Goal: Complete application form: Complete application form

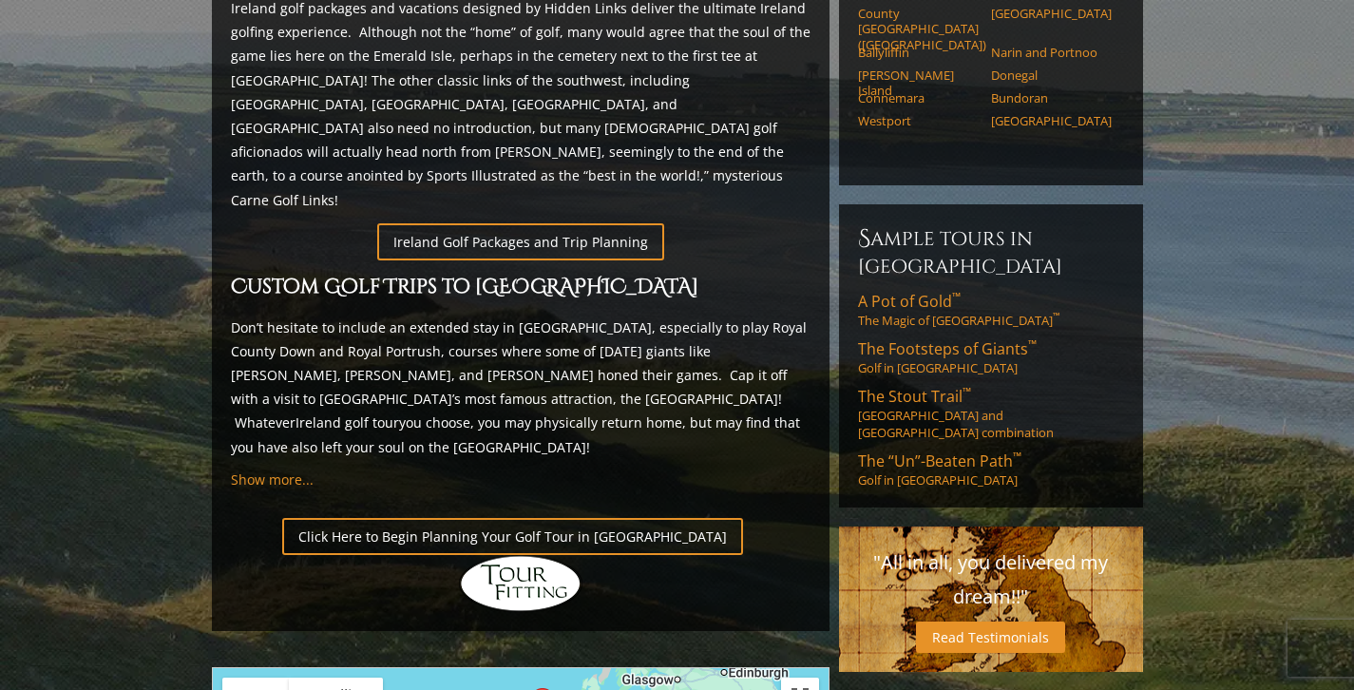
scroll to position [1001, 0]
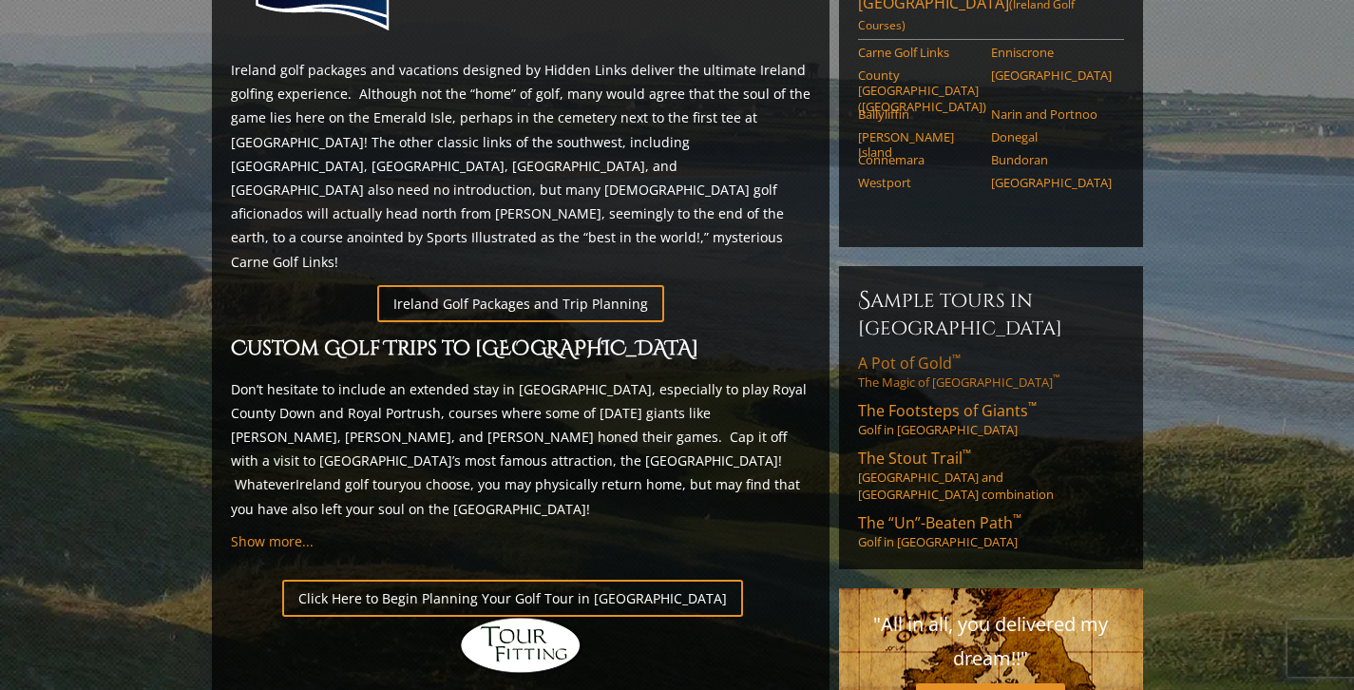
click at [883, 352] on span "A Pot of Gold ™" at bounding box center [909, 362] width 103 height 21
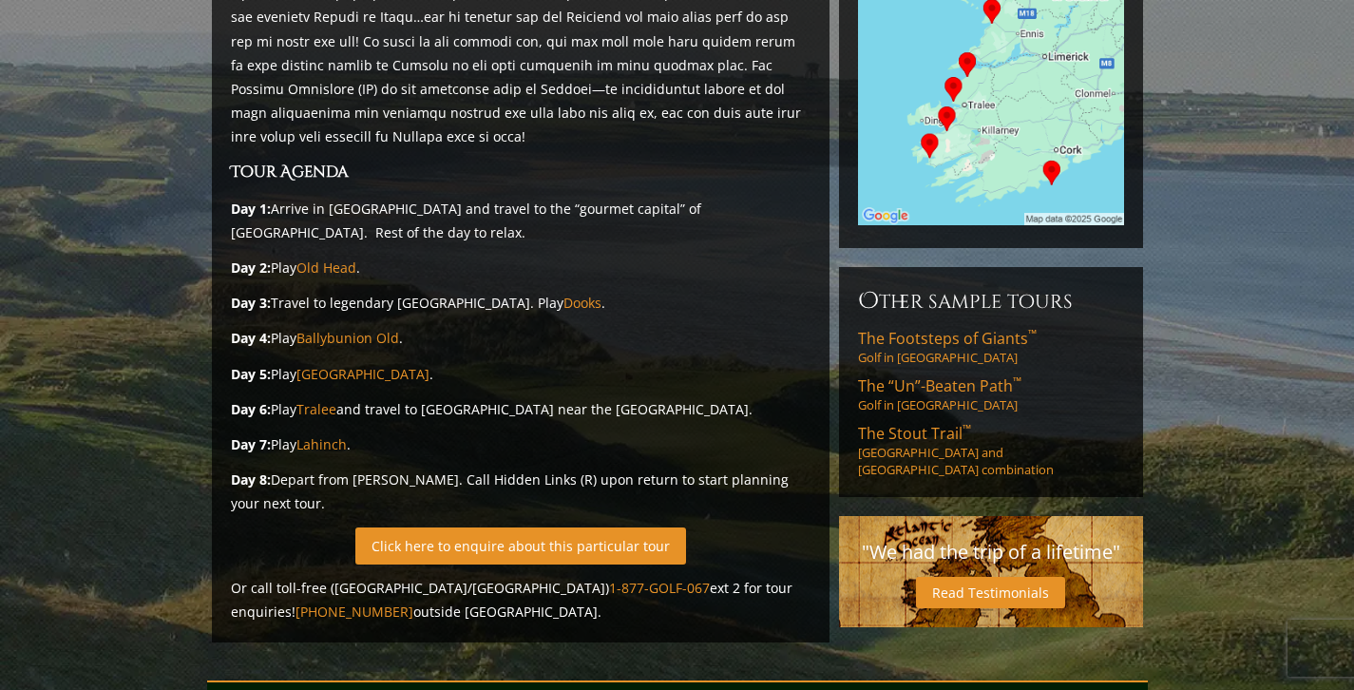
scroll to position [443, 0]
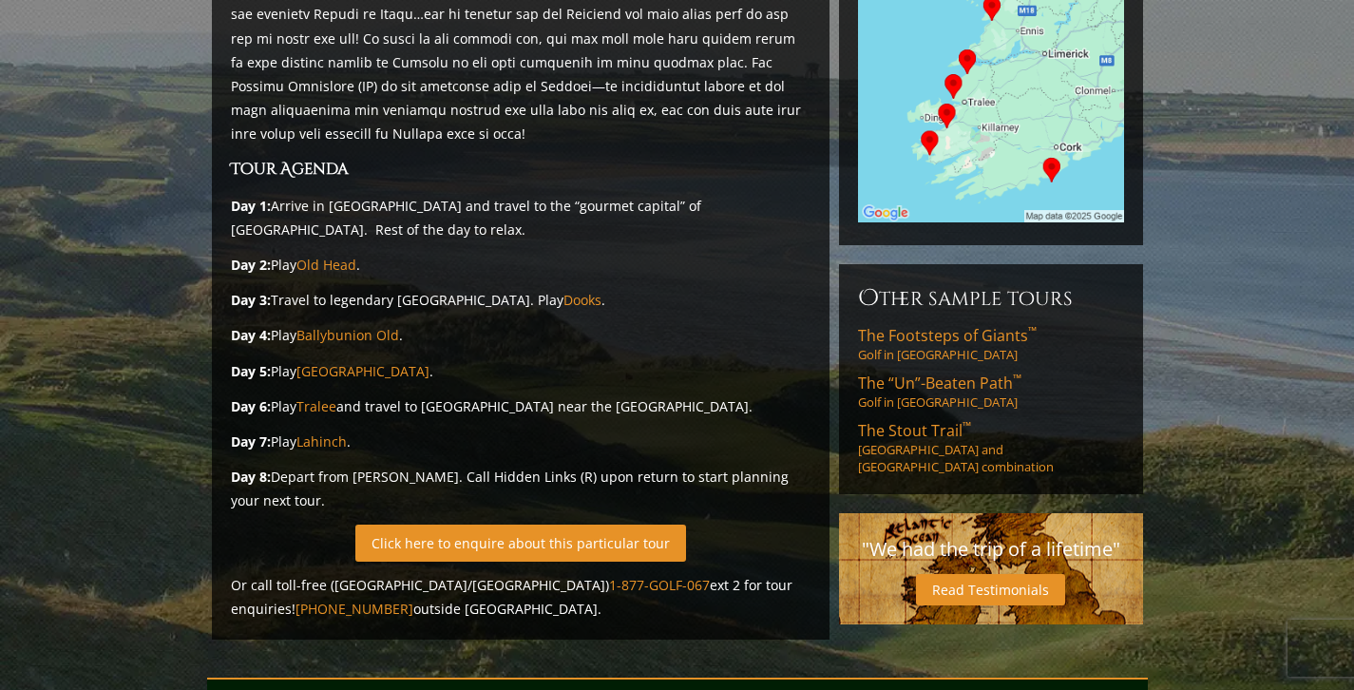
click at [519, 524] on link "Click here to enquire about this particular tour" at bounding box center [520, 542] width 331 height 37
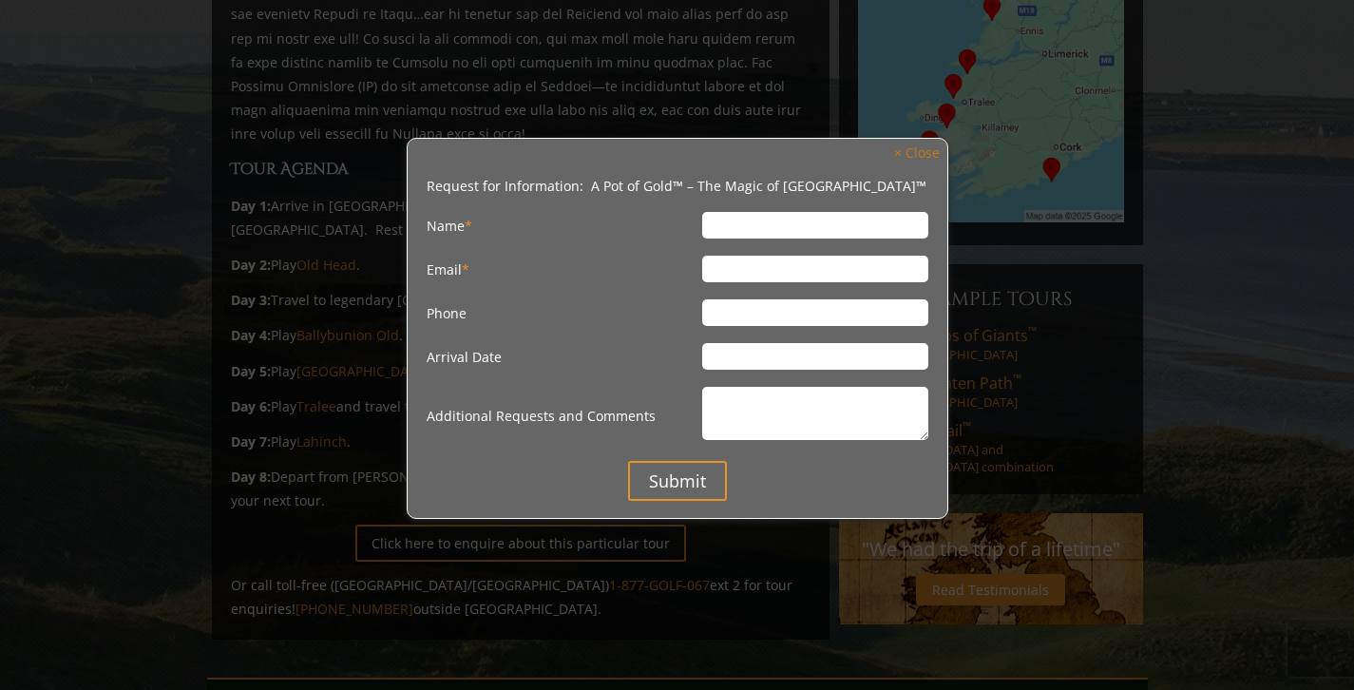
click at [927, 160] on link "× Close" at bounding box center [916, 154] width 65 height 26
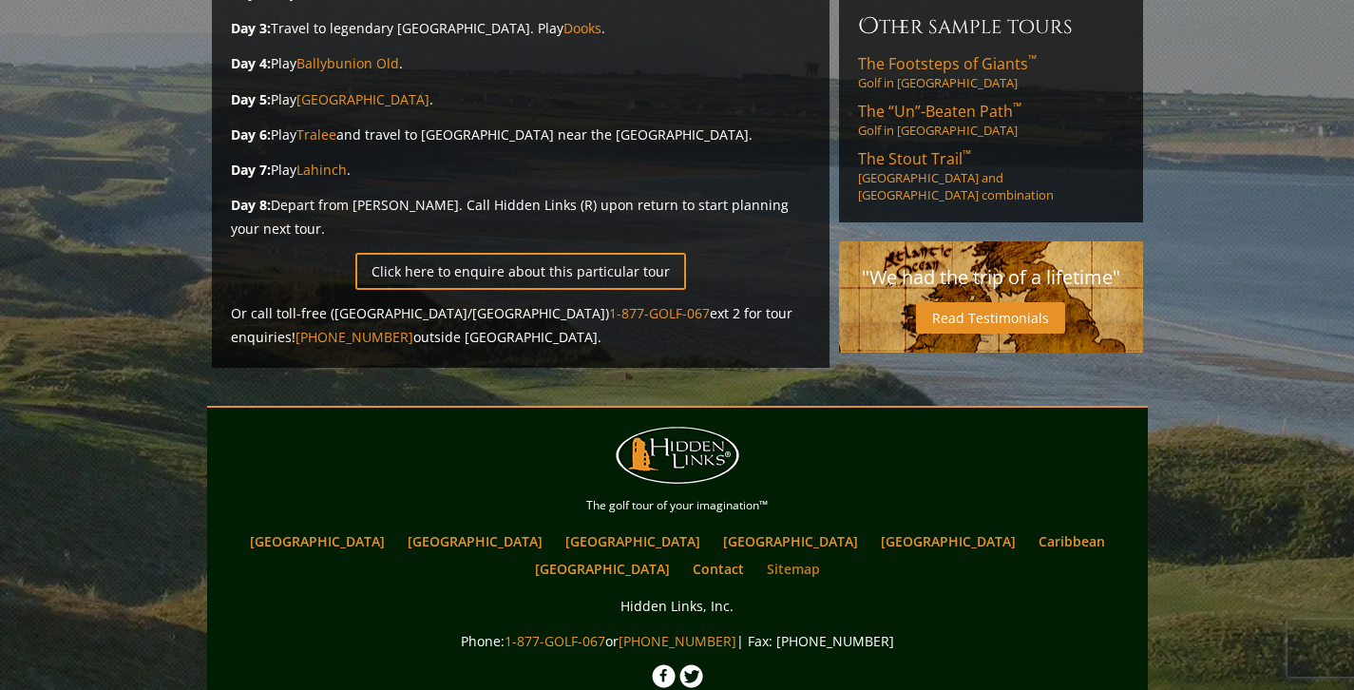
scroll to position [725, 0]
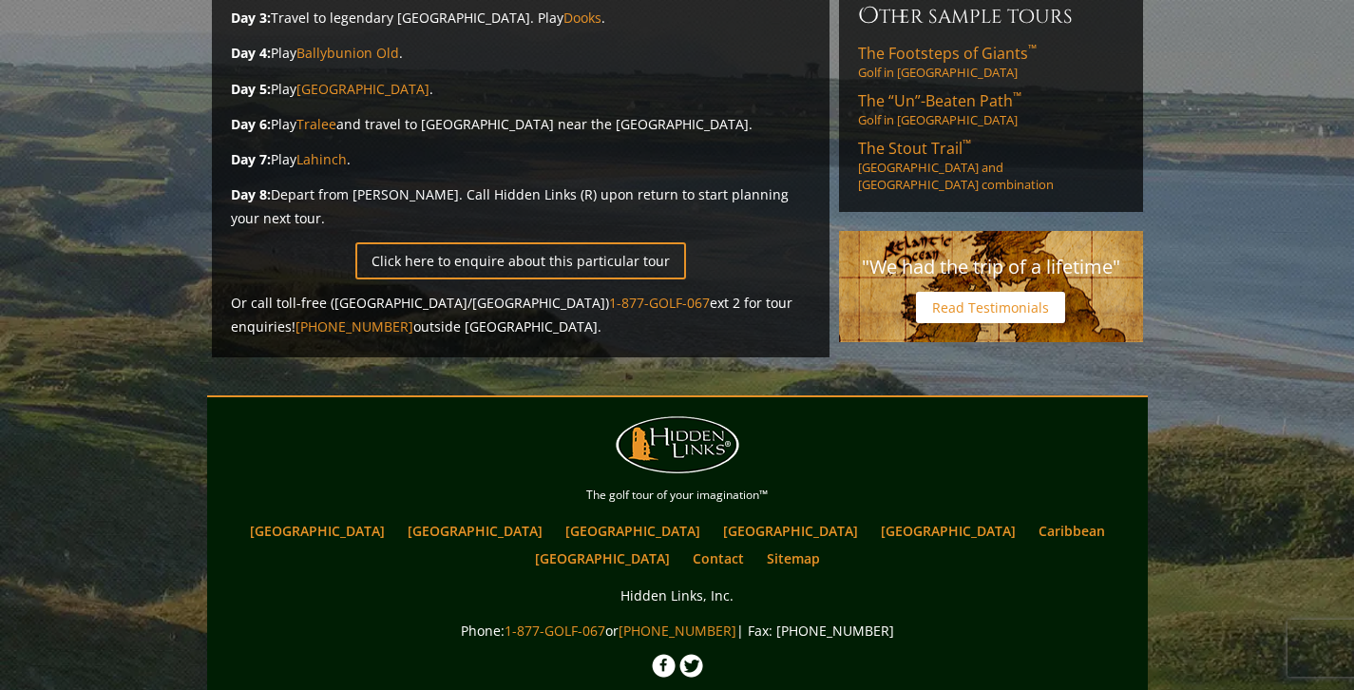
click at [980, 292] on link "Read Testimonials" at bounding box center [990, 307] width 149 height 31
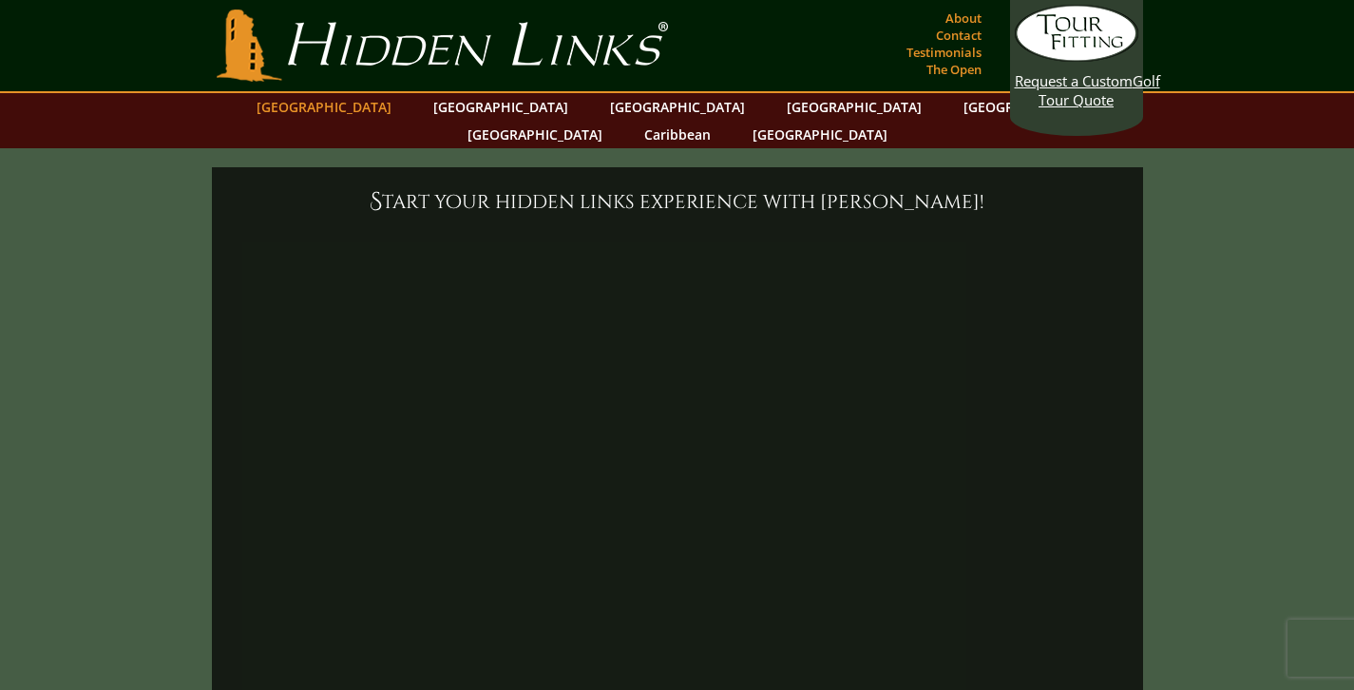
click at [377, 107] on link "[GEOGRAPHIC_DATA]" at bounding box center [324, 107] width 154 height 28
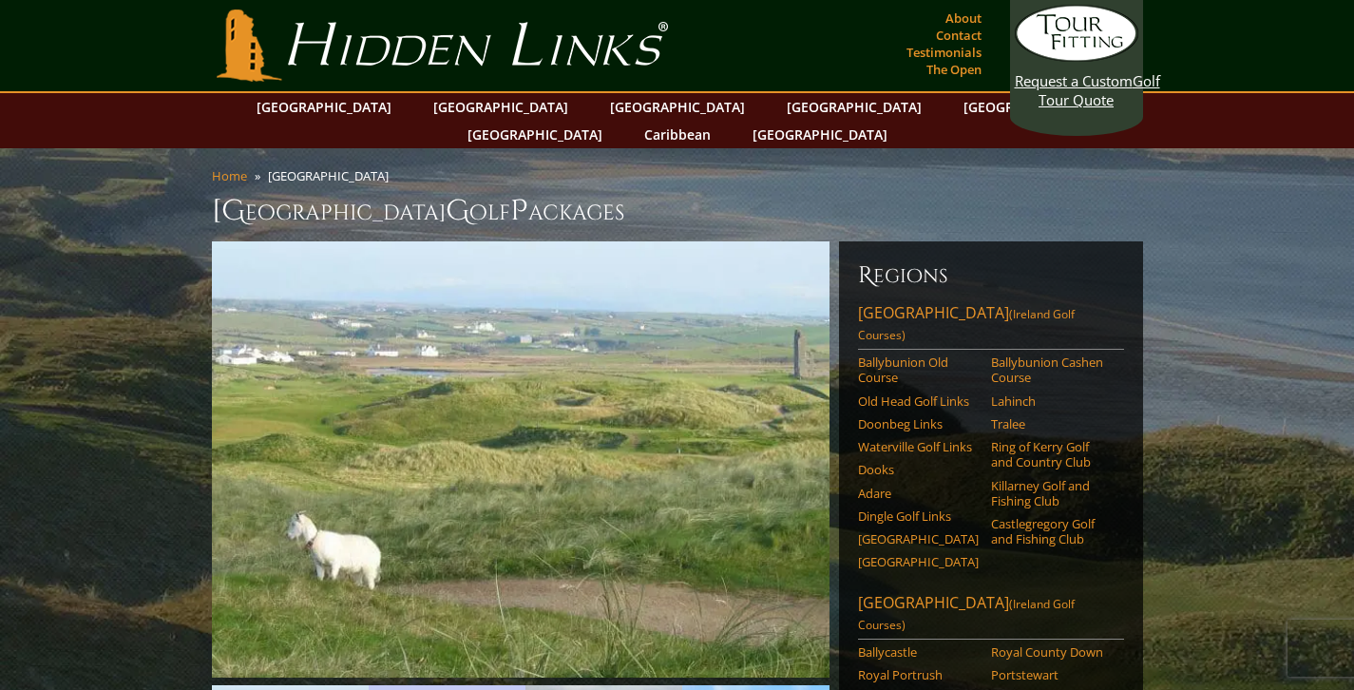
click at [381, 112] on link "[GEOGRAPHIC_DATA]" at bounding box center [324, 107] width 154 height 28
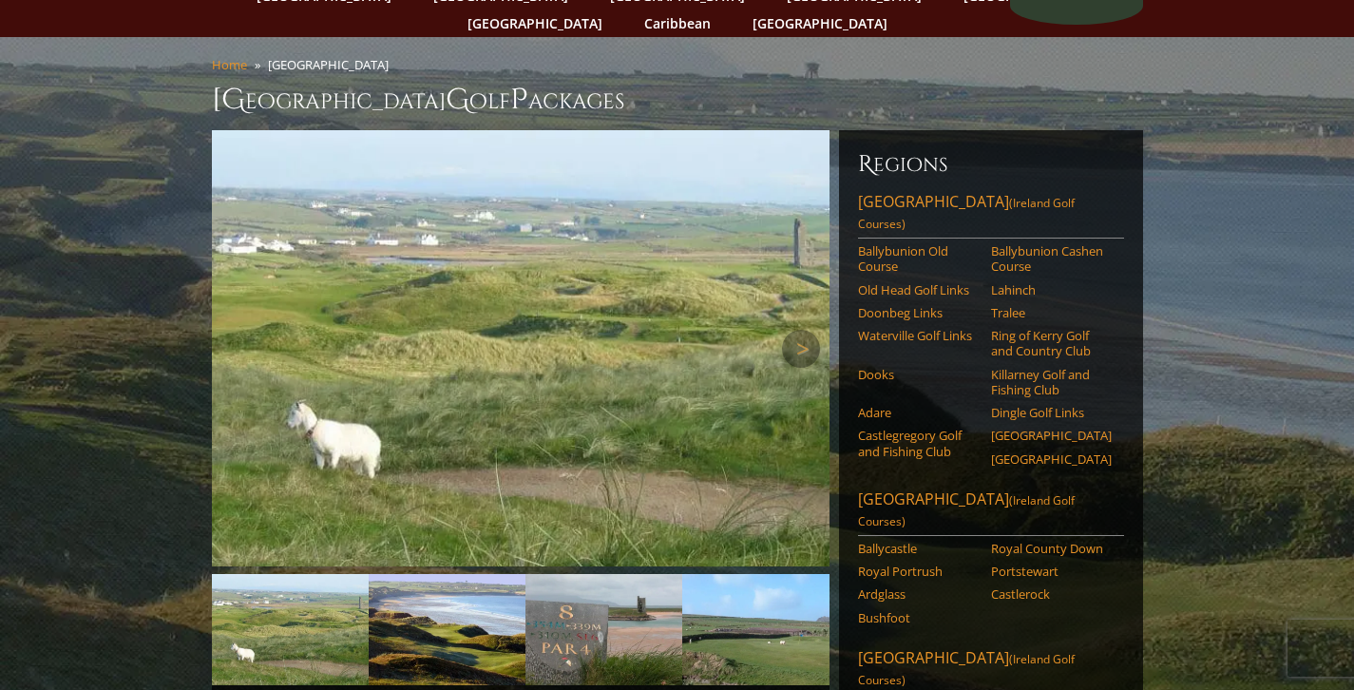
scroll to position [114, 0]
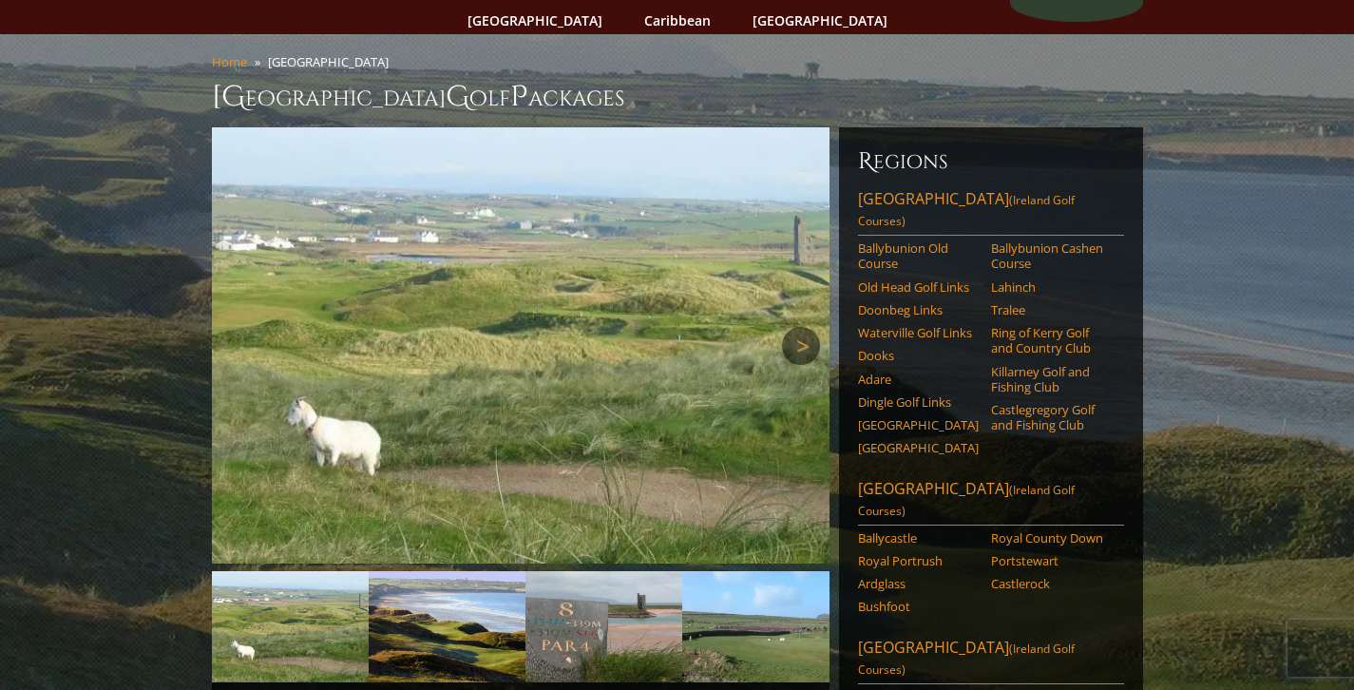
click at [817, 327] on link "Next" at bounding box center [801, 346] width 38 height 38
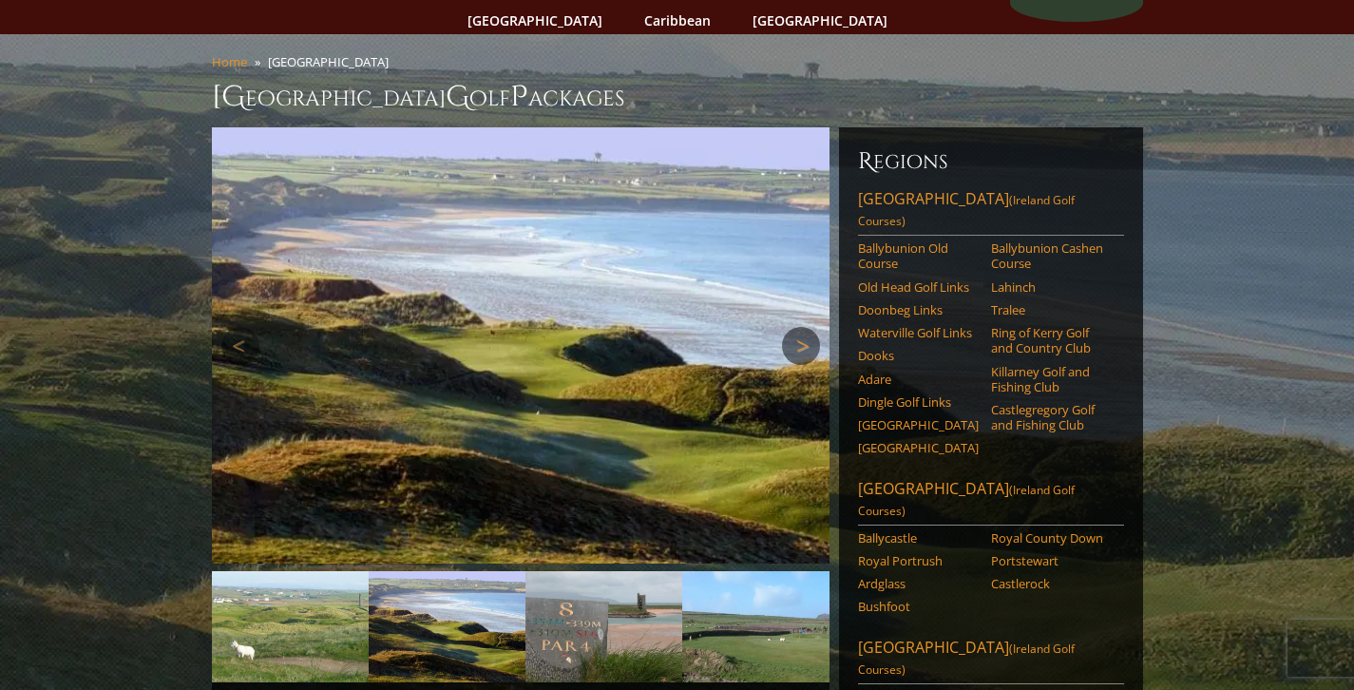
click at [814, 327] on link "Next" at bounding box center [801, 346] width 38 height 38
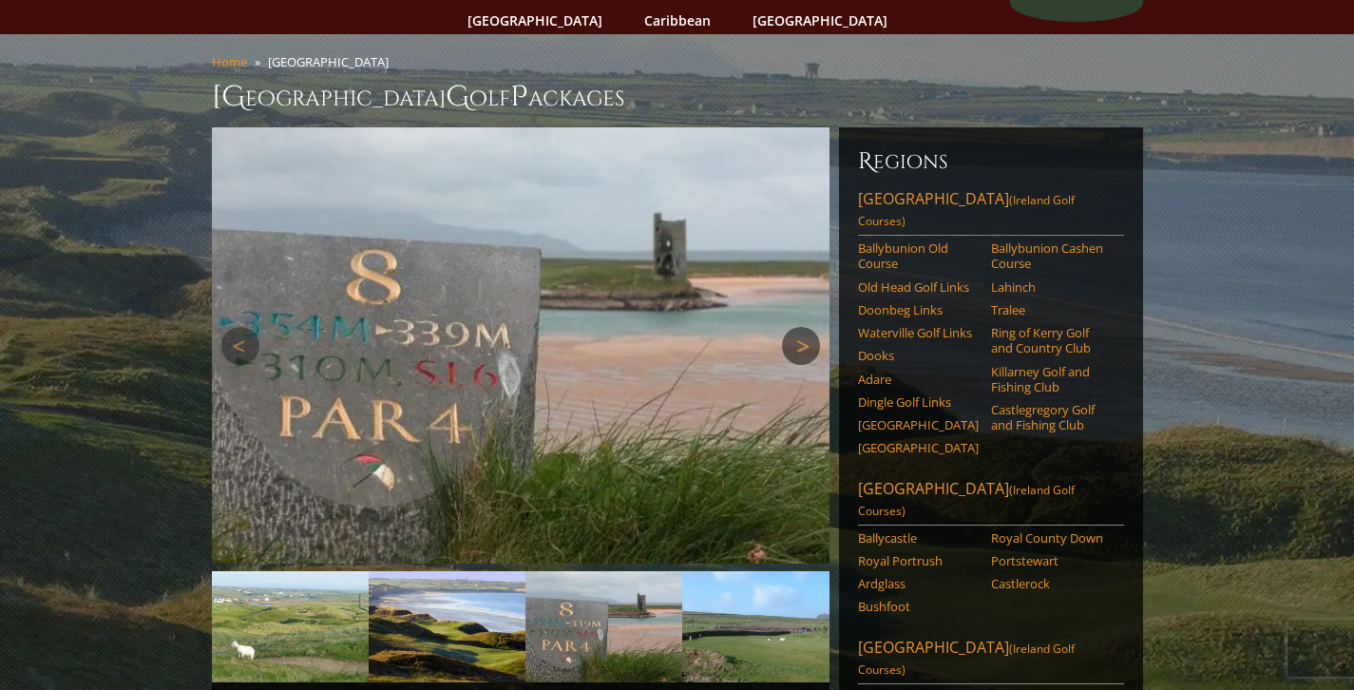
click at [814, 327] on link "Next" at bounding box center [801, 346] width 38 height 38
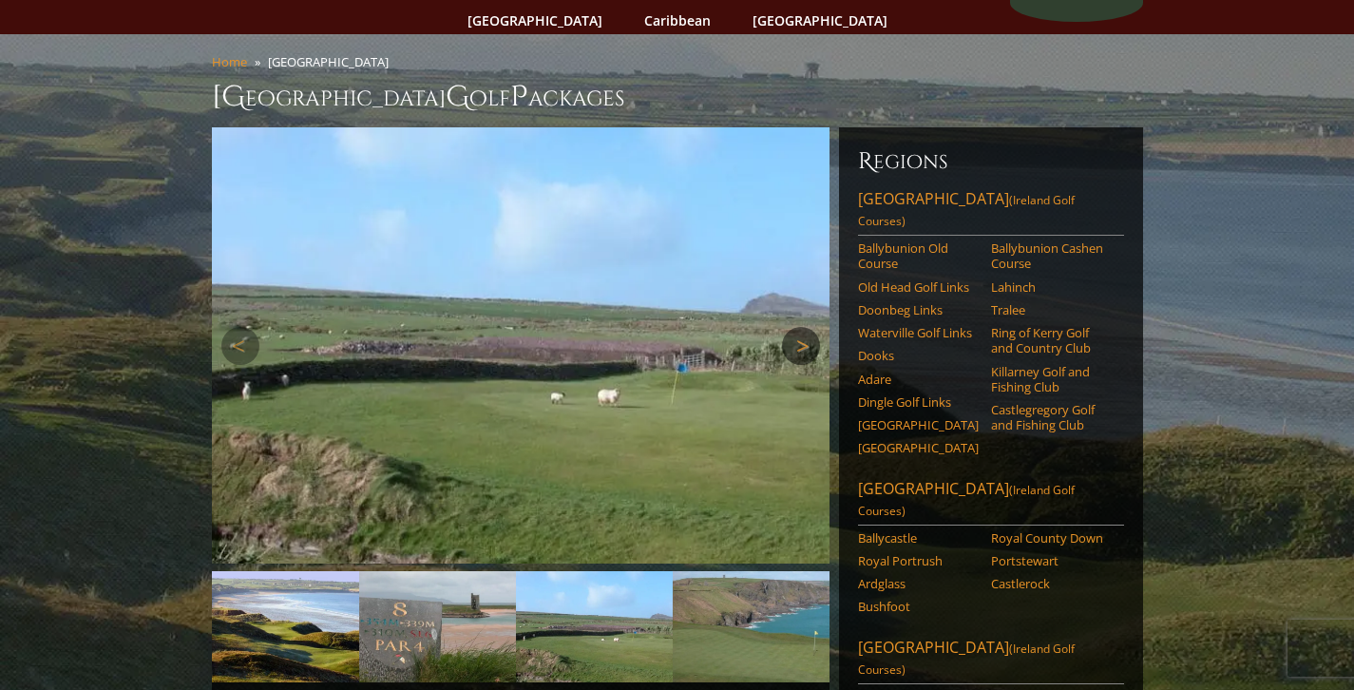
click at [803, 327] on link "Next" at bounding box center [801, 346] width 38 height 38
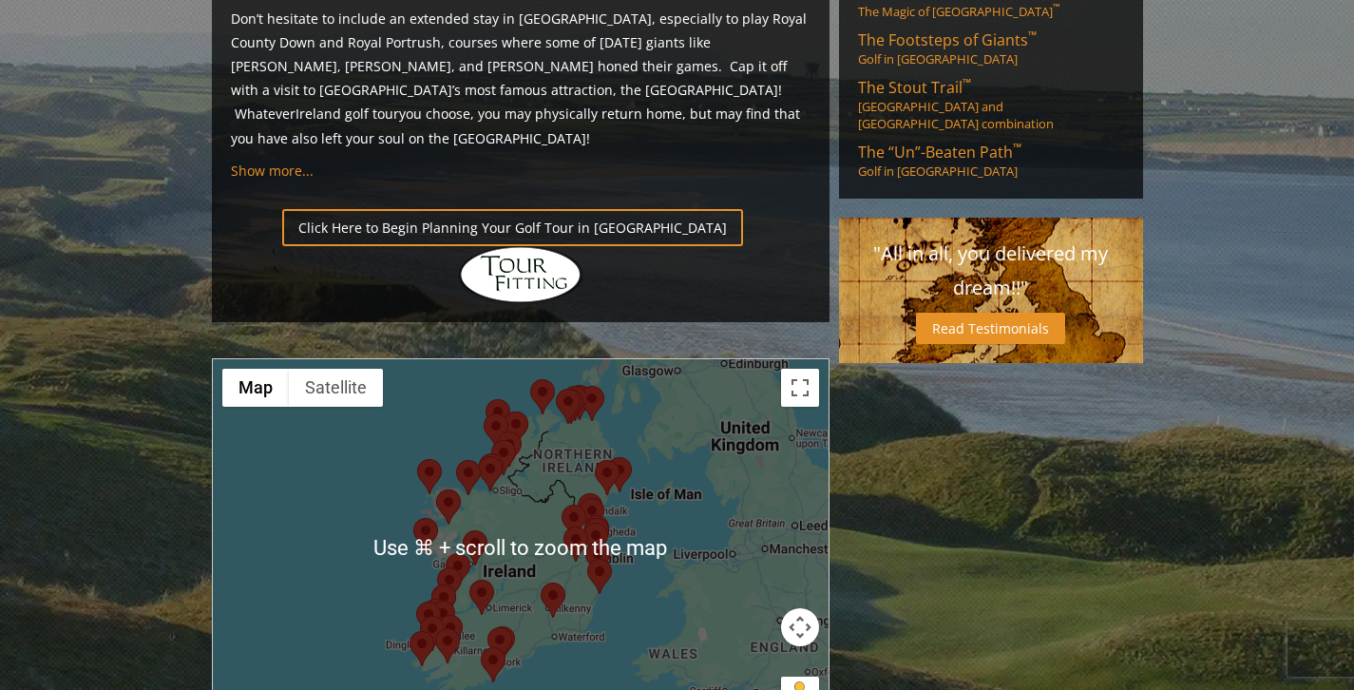
scroll to position [1372, 0]
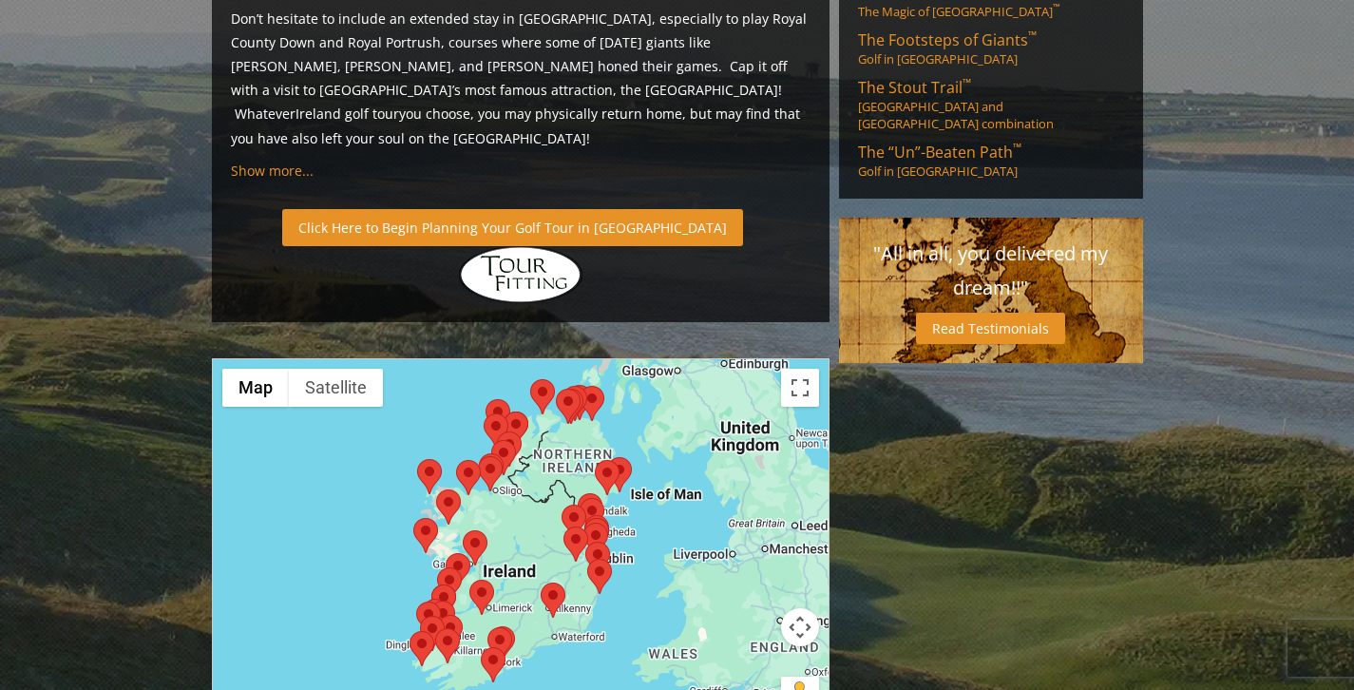
click at [507, 209] on link "Click Here to Begin Planning Your Golf Tour in Ireland" at bounding box center [512, 227] width 461 height 37
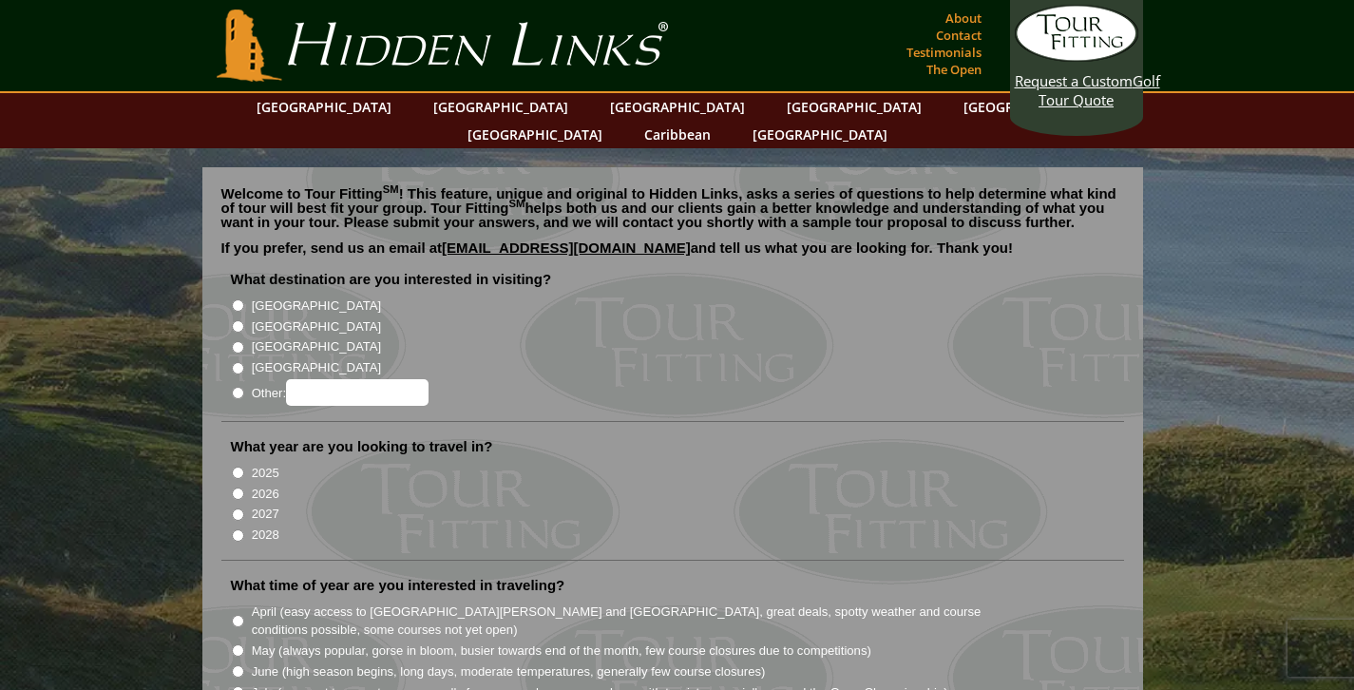
click at [239, 299] on input "[GEOGRAPHIC_DATA]" at bounding box center [238, 305] width 12 height 12
radio input "true"
click at [240, 487] on input "2026" at bounding box center [238, 493] width 12 height 12
radio input "true"
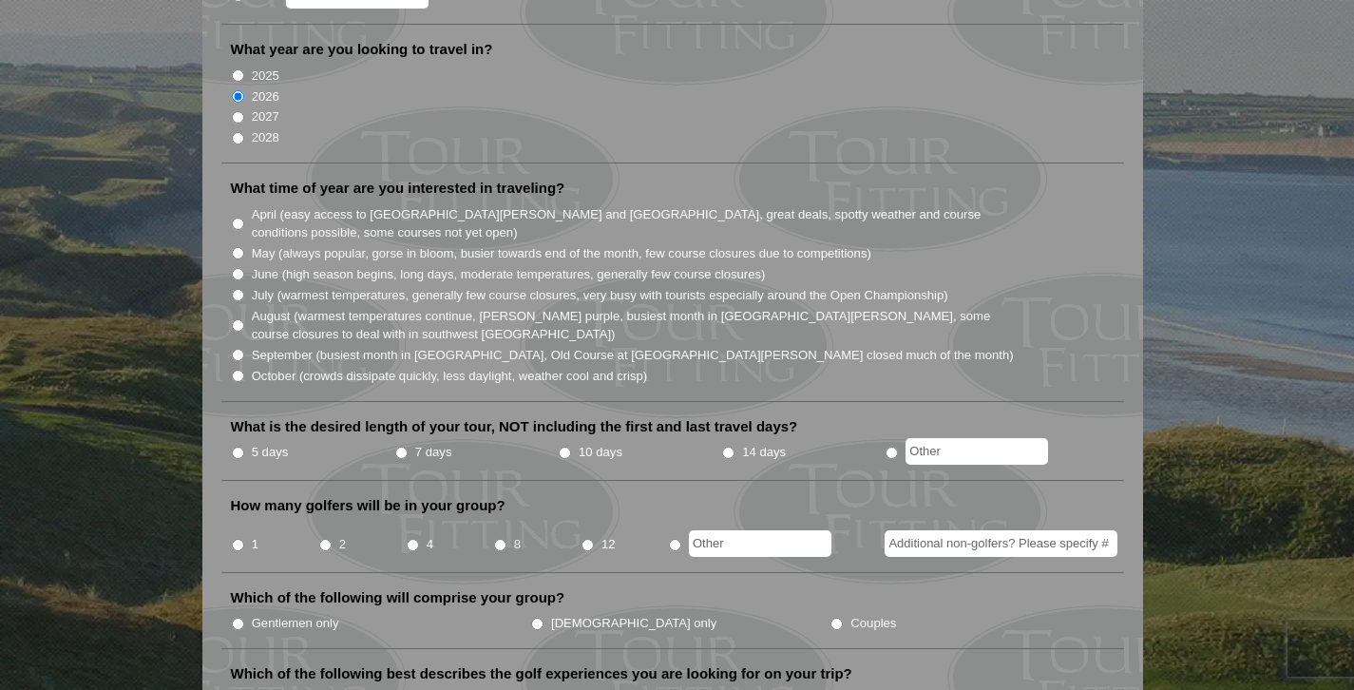
scroll to position [434, 0]
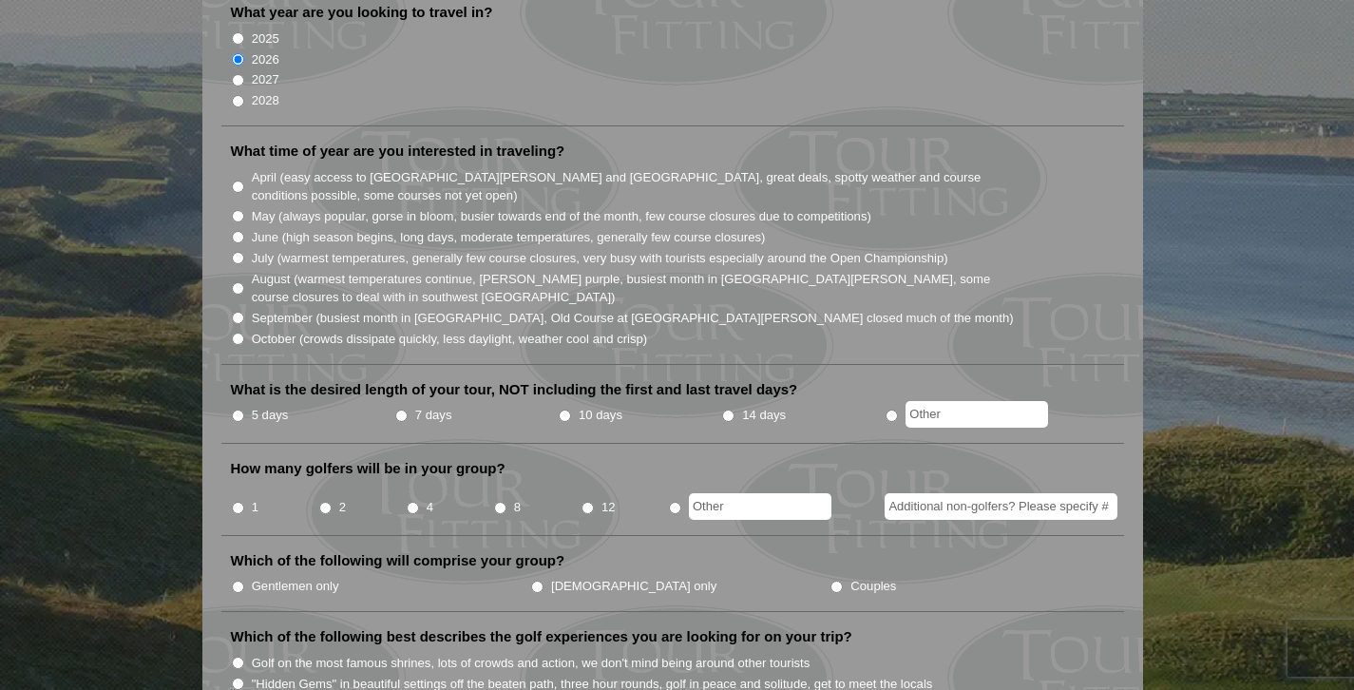
click at [240, 231] on input "June (high season begins, long days, moderate temperatures, generally few cours…" at bounding box center [238, 237] width 12 height 12
radio input "true"
click at [566, 409] on input "10 days" at bounding box center [565, 415] width 12 height 12
radio input "true"
click at [325, 502] on input "2" at bounding box center [325, 508] width 12 height 12
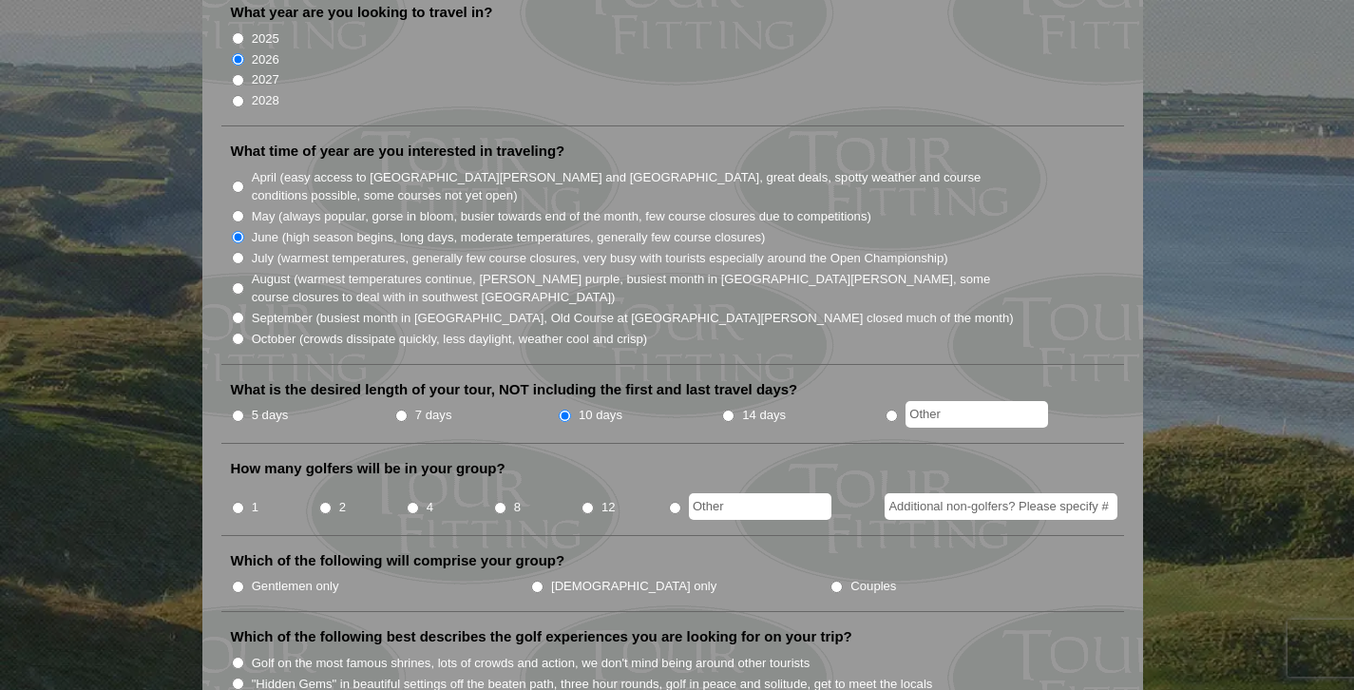
radio input "true"
click at [830, 580] on input "Couples" at bounding box center [836, 586] width 12 height 12
radio input "true"
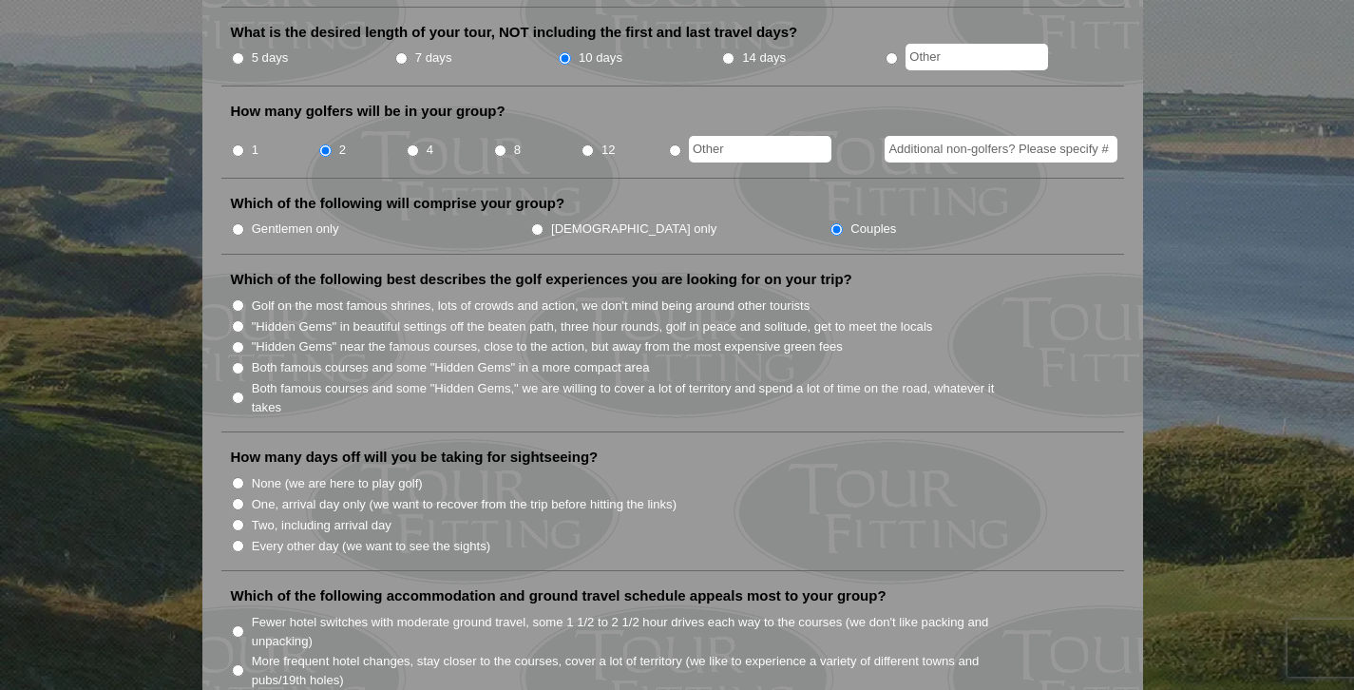
scroll to position [794, 0]
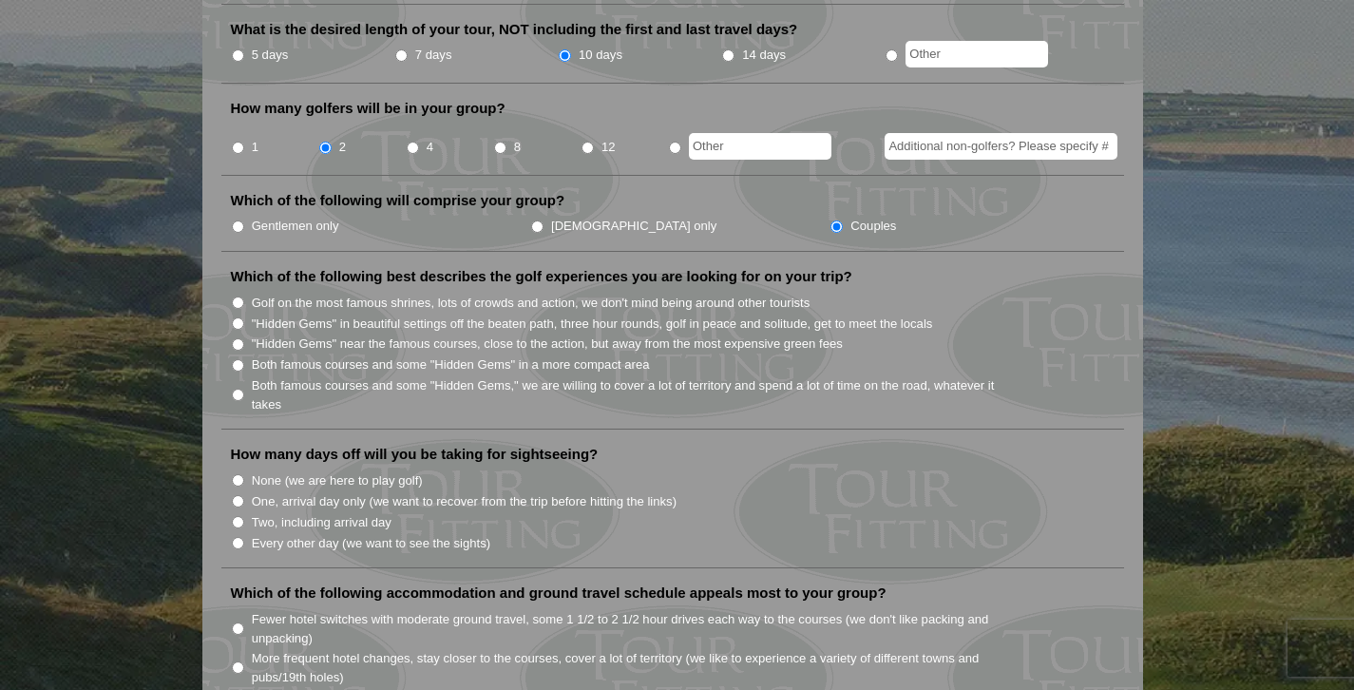
click at [241, 359] on input "Both famous courses and some "Hidden Gems" in a more compact area" at bounding box center [238, 365] width 12 height 12
radio input "true"
click at [238, 516] on input "Two, including arrival day" at bounding box center [238, 522] width 12 height 12
radio input "true"
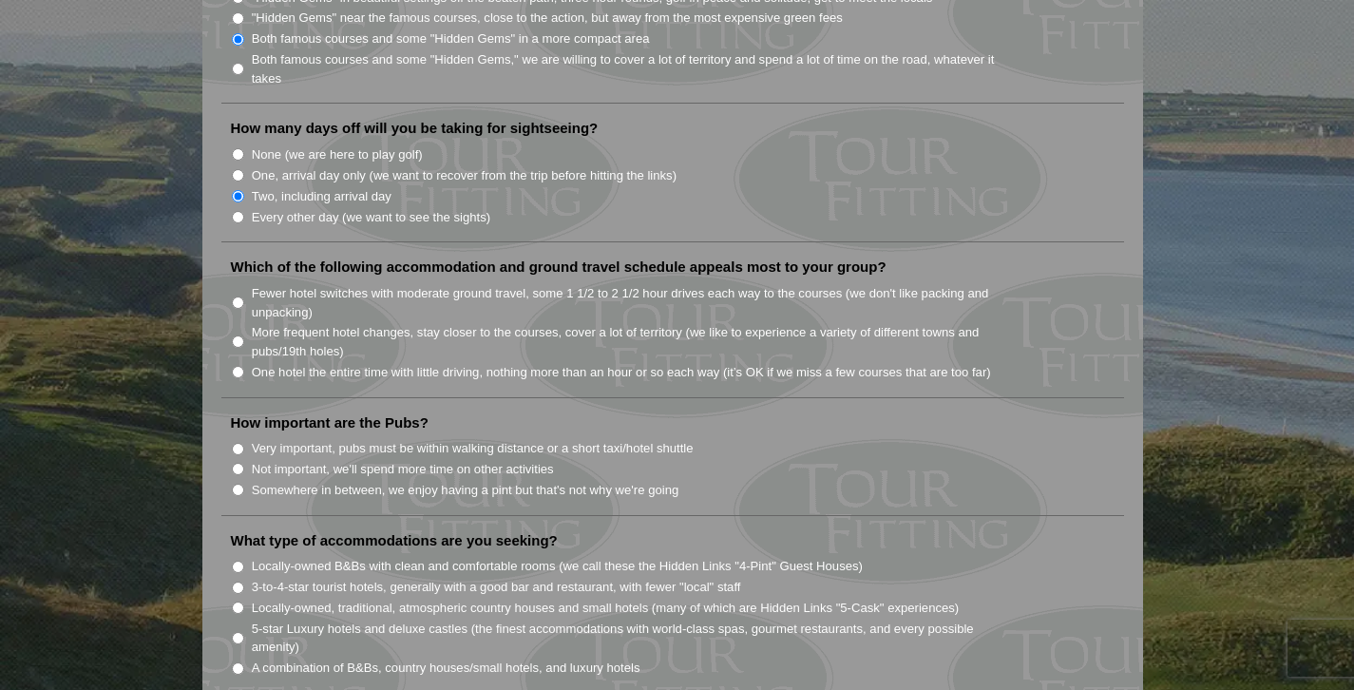
scroll to position [1154, 0]
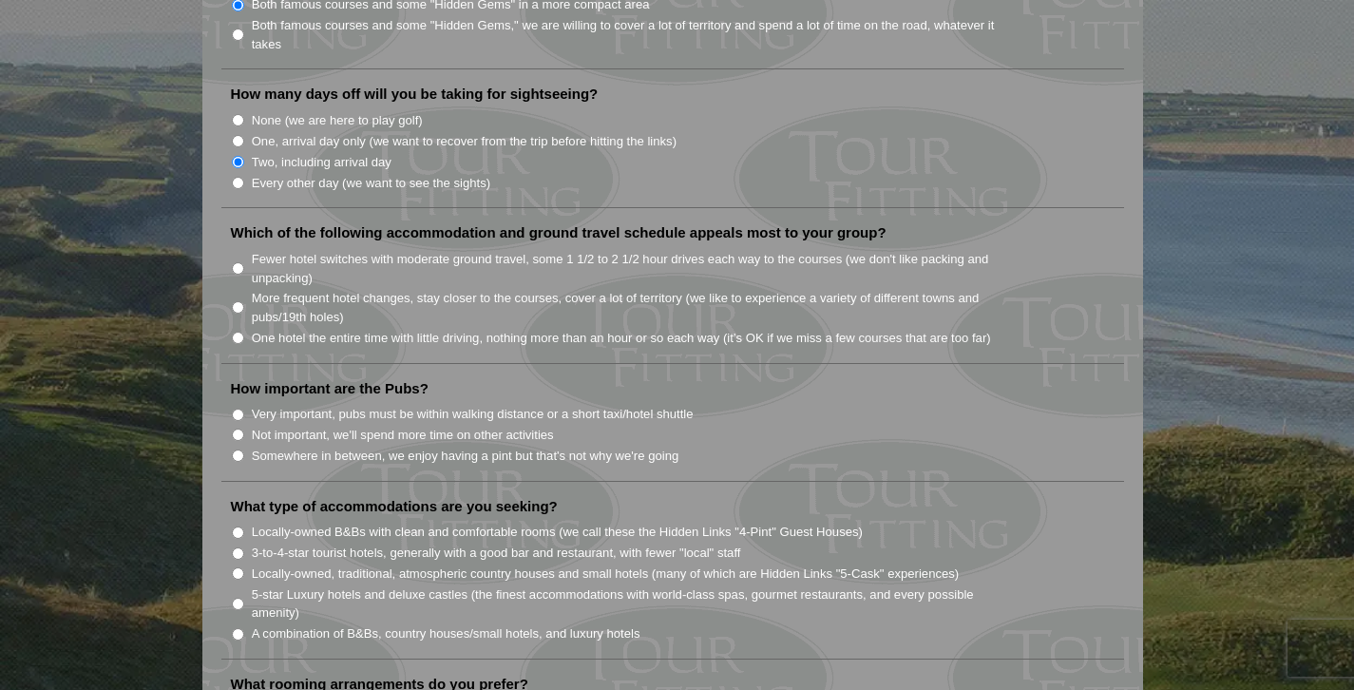
click at [236, 301] on input "More frequent hotel changes, stay closer to the courses, cover a lot of territo…" at bounding box center [238, 307] width 12 height 12
radio input "true"
click at [237, 449] on input "Somewhere in between, we enjoy having a pint but that's not why we're going" at bounding box center [238, 455] width 12 height 12
radio input "true"
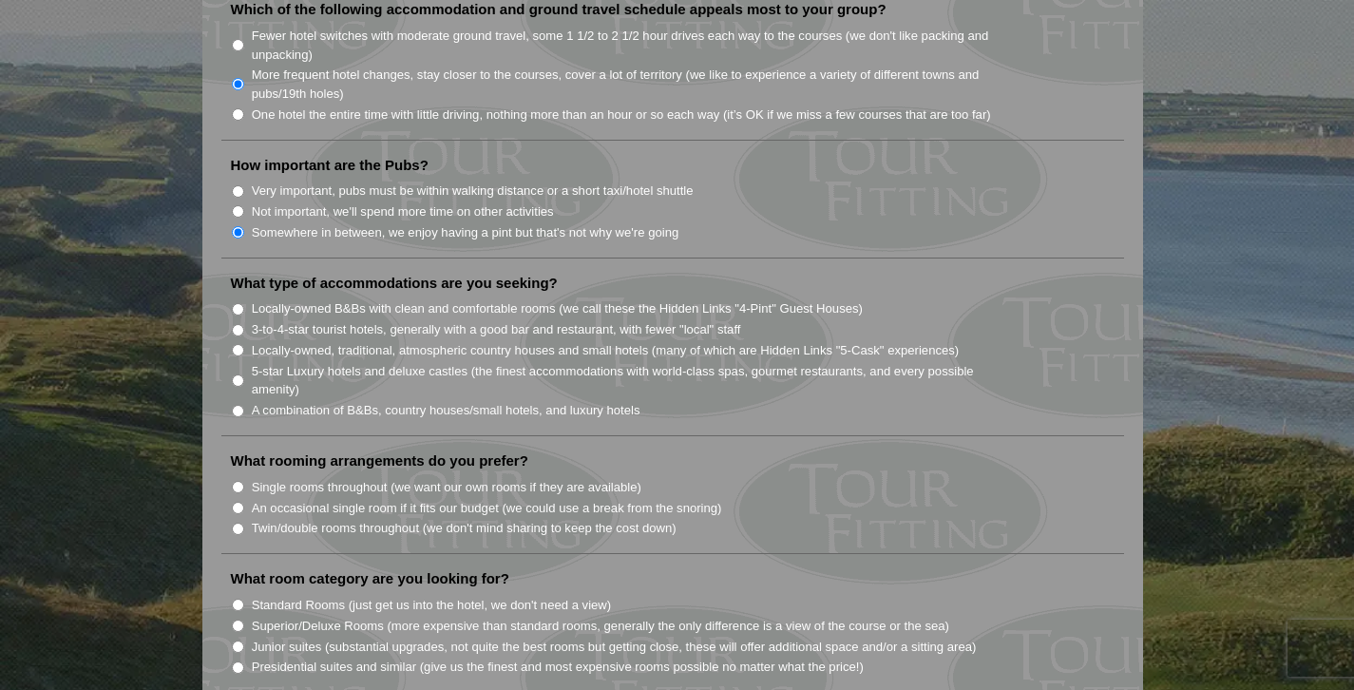
scroll to position [1377, 0]
click at [237, 344] on input "Locally-owned, traditional, atmospheric country houses and small hotels (many o…" at bounding box center [238, 350] width 12 height 12
radio input "true"
click at [239, 481] on input "Single rooms throughout (we want our own rooms if they are available)" at bounding box center [238, 487] width 12 height 12
radio input "true"
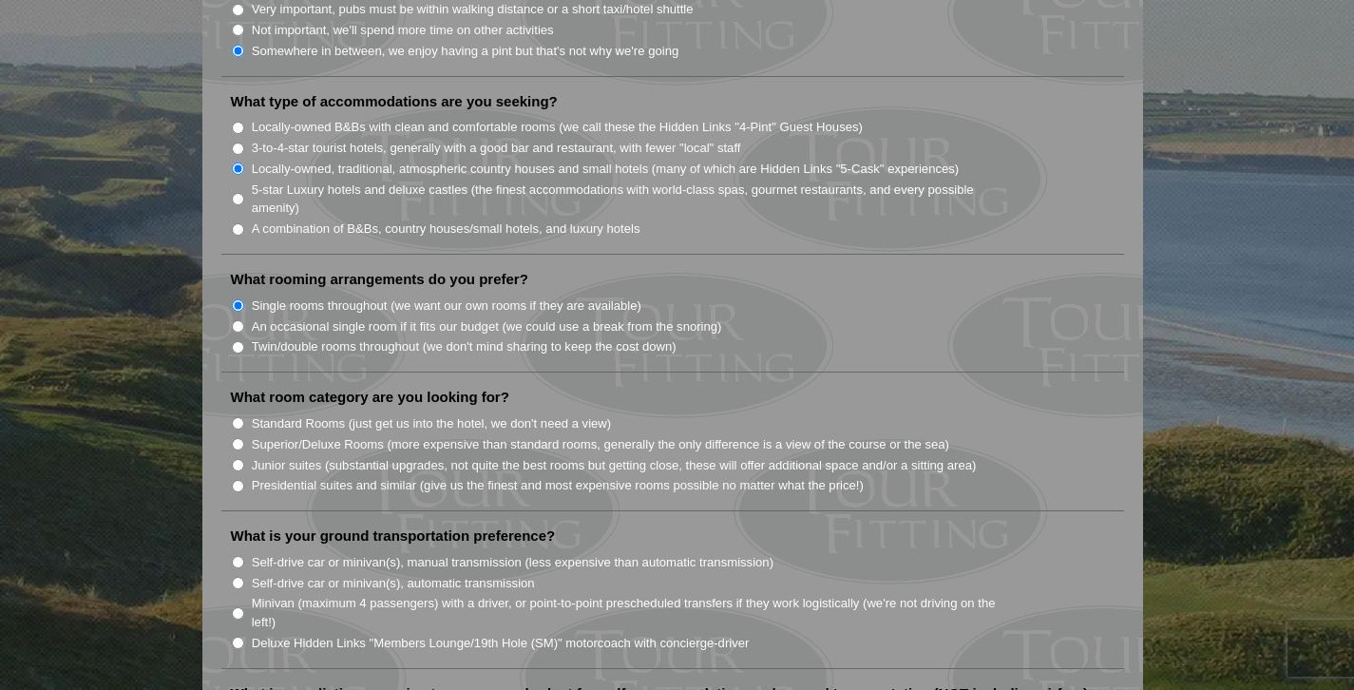
scroll to position [1560, 0]
click at [237, 437] on input "Superior/Deluxe Rooms (more expensive than standard rooms, generally the only d…" at bounding box center [238, 443] width 12 height 12
radio input "true"
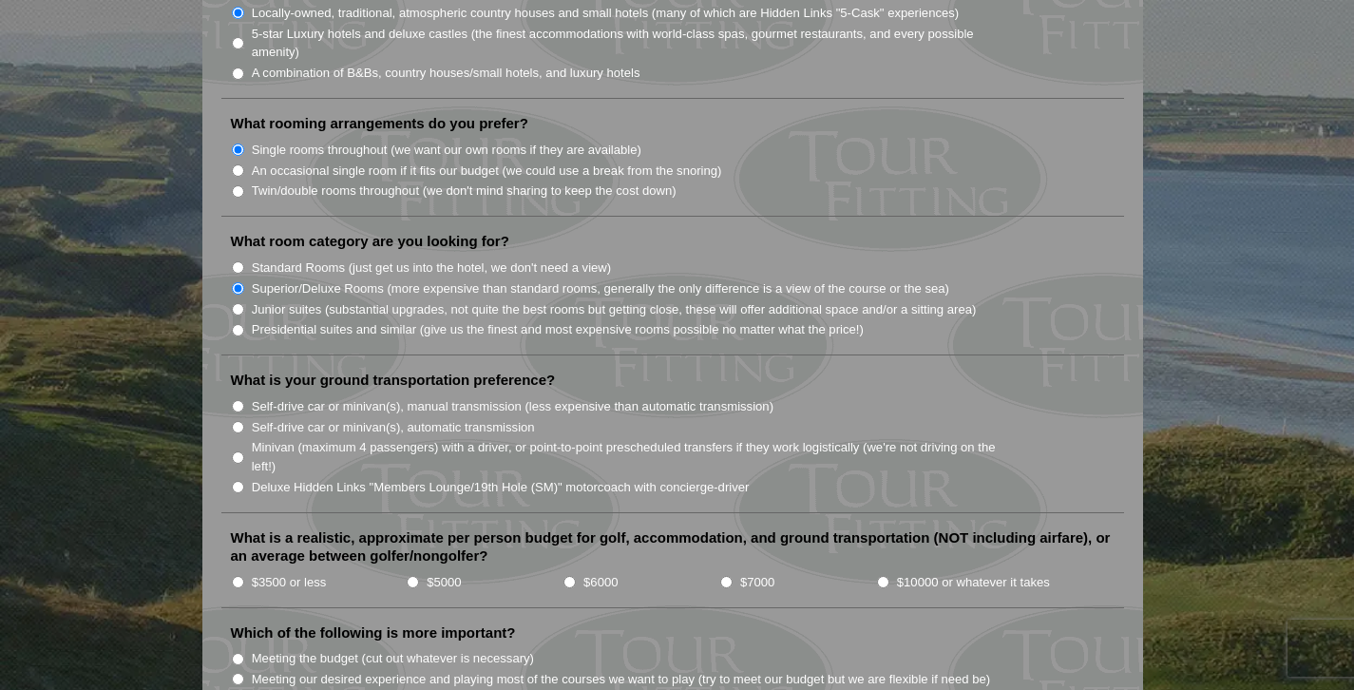
scroll to position [1717, 0]
click at [237, 397] on input "Self-drive car or minivan(s), manual transmission (less expensive than automati…" at bounding box center [238, 403] width 12 height 12
radio input "true"
click at [579, 568] on li "$6000" at bounding box center [640, 578] width 157 height 21
click at [573, 573] on input "$6000" at bounding box center [569, 579] width 12 height 12
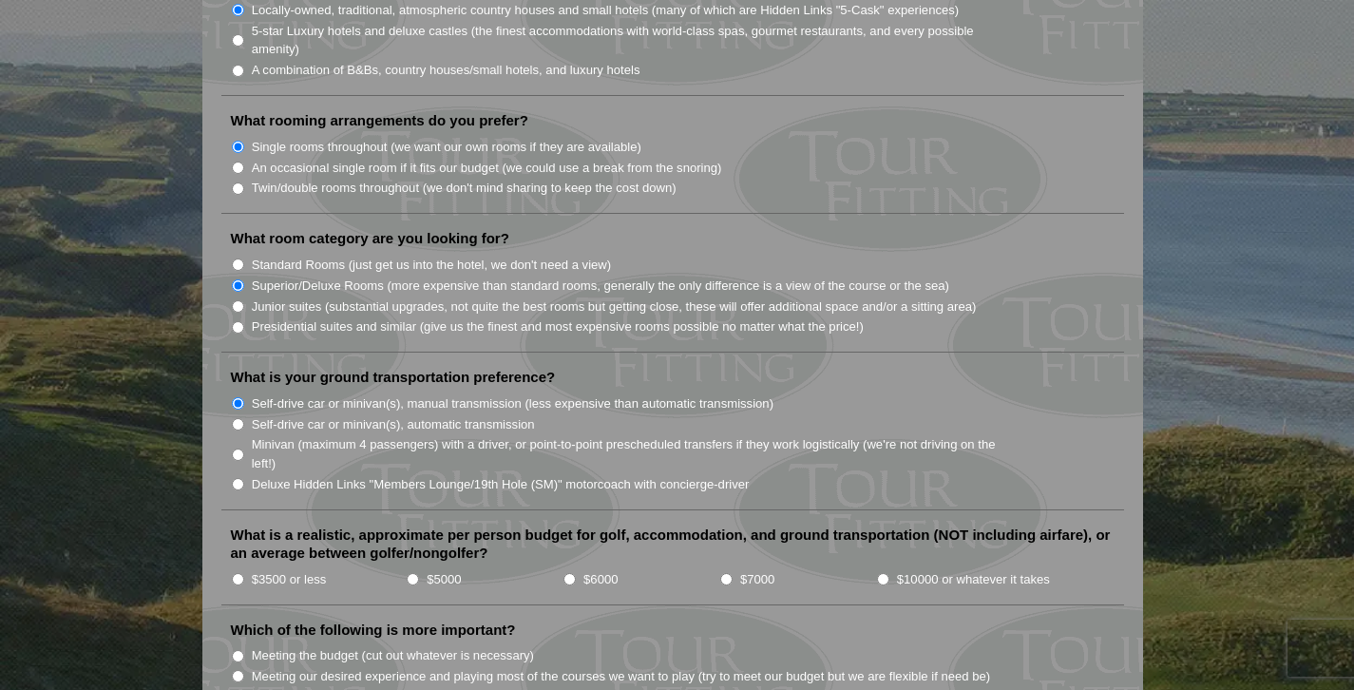
radio input "true"
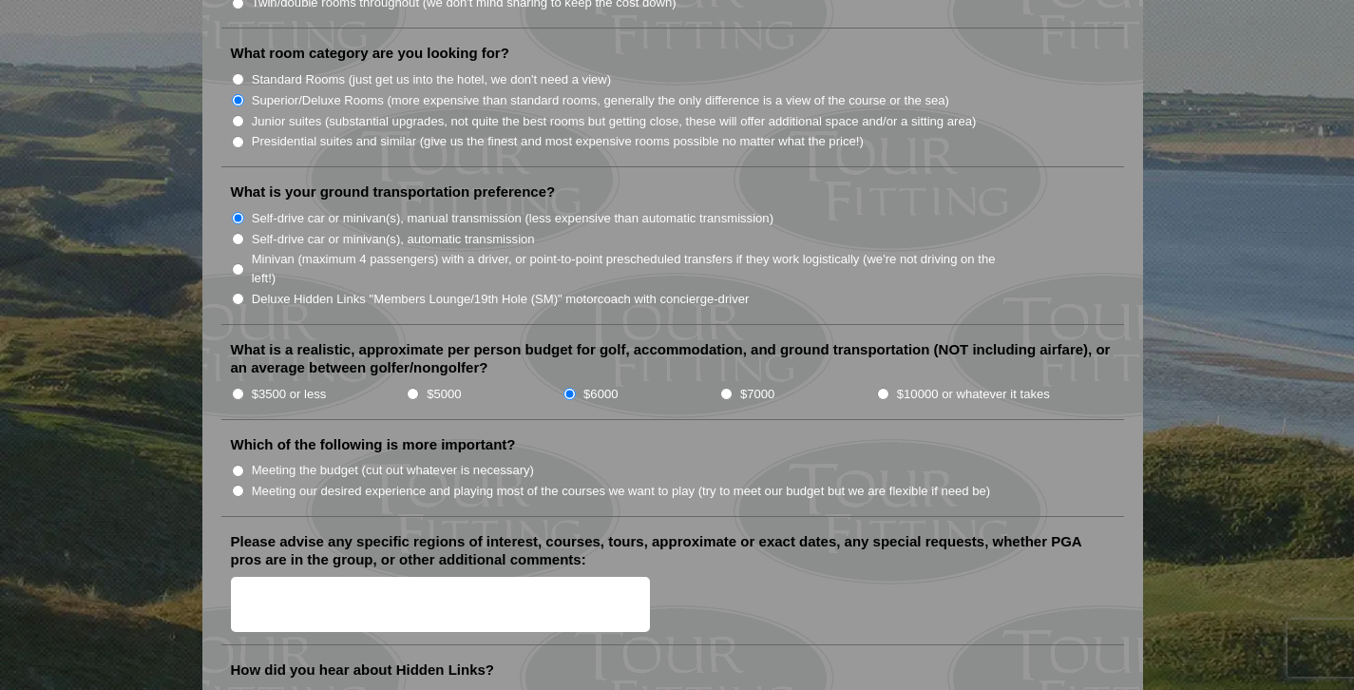
scroll to position [1907, 0]
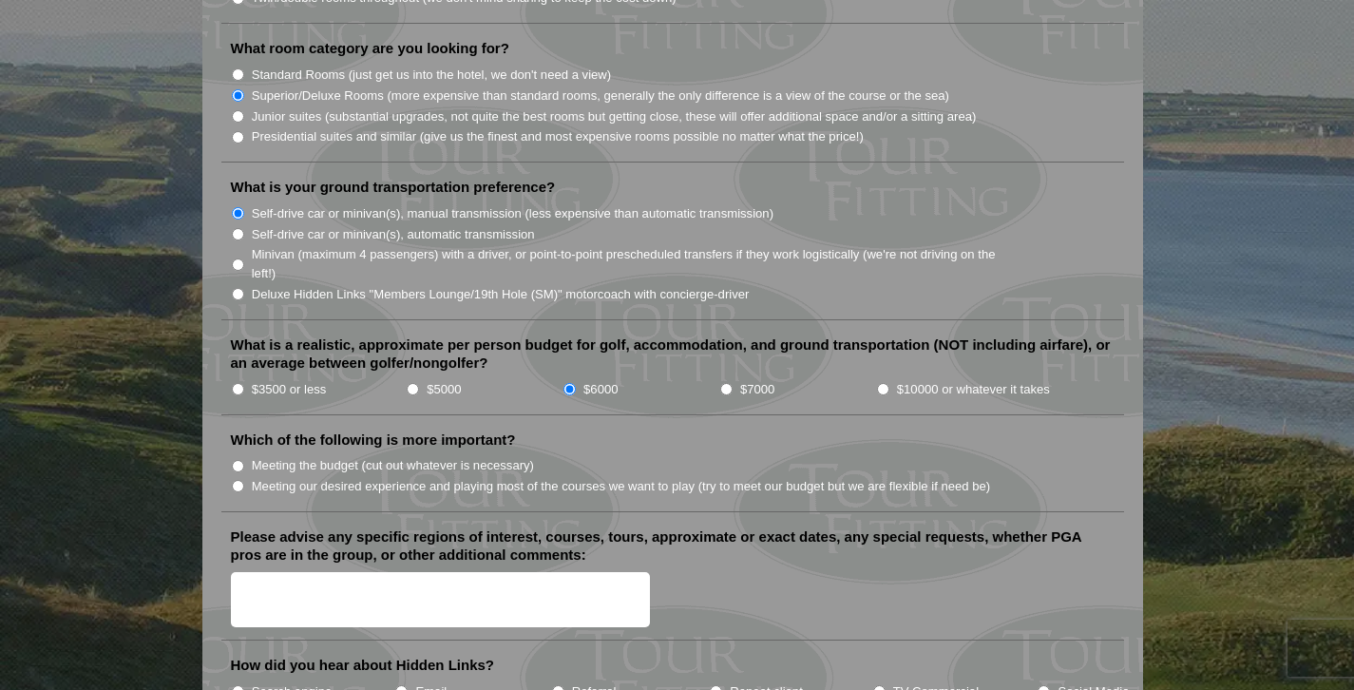
click at [237, 480] on input "Meeting our desired experience and playing most of the courses we want to play …" at bounding box center [238, 486] width 12 height 12
radio input "true"
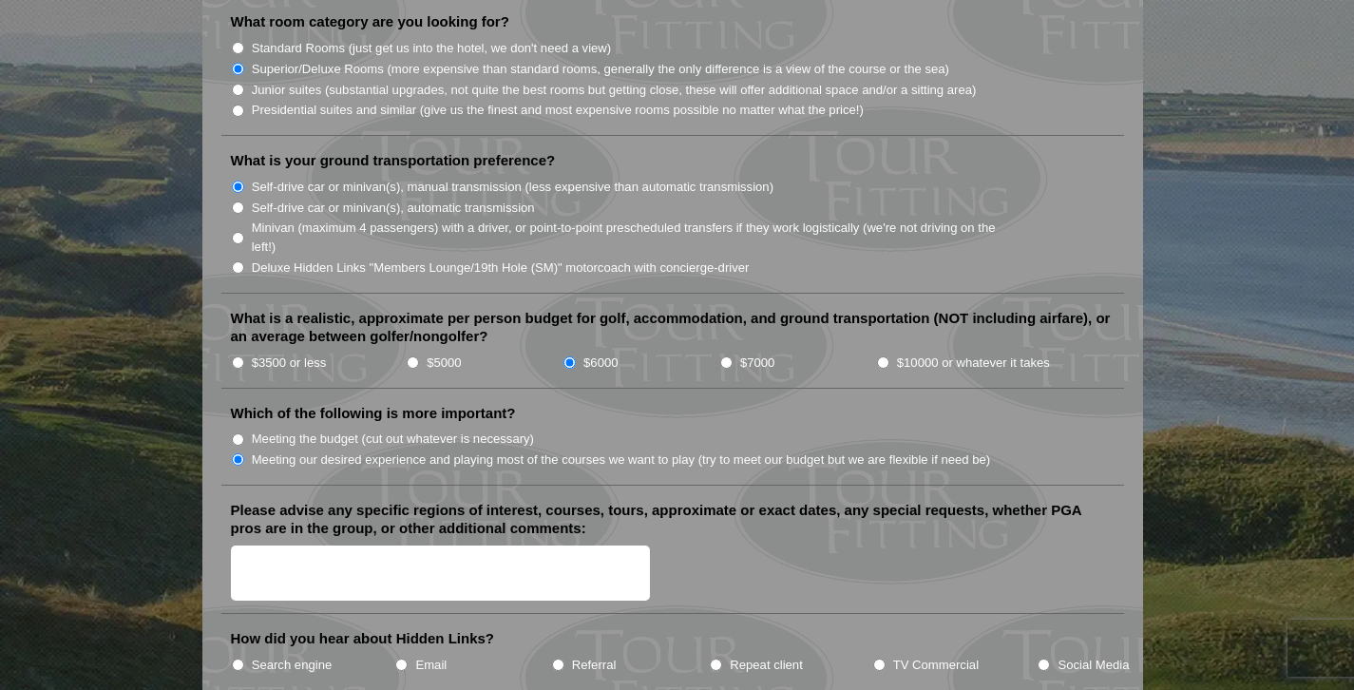
scroll to position [1934, 0]
click at [495, 545] on textarea "Please advise any specific regions of interest, courses, tours, approximate or …" at bounding box center [441, 573] width 420 height 56
drag, startPoint x: 240, startPoint y: 540, endPoint x: 250, endPoint y: 561, distance: 23.8
click at [240, 545] on textarea "Southwest Ireland" at bounding box center [441, 573] width 420 height 56
click at [406, 545] on textarea "Region: Southwest Ireland" at bounding box center [441, 573] width 420 height 56
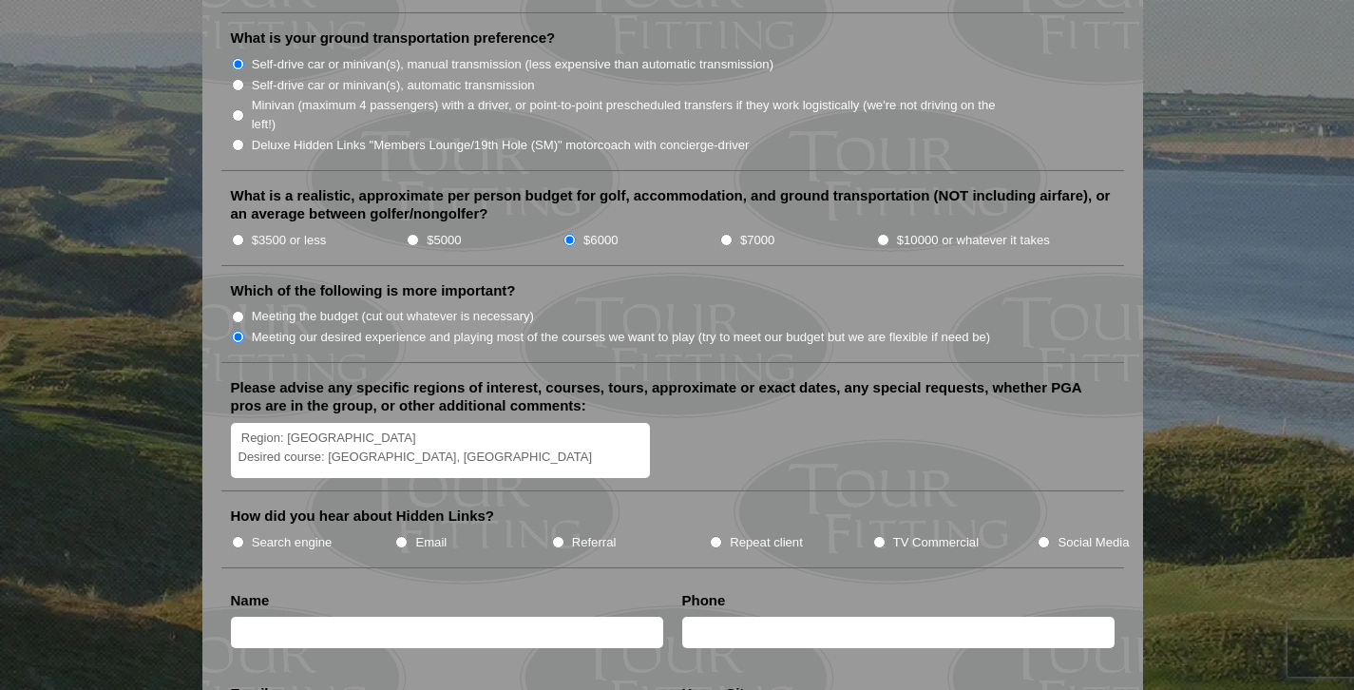
scroll to position [2058, 0]
type textarea "Region: Southwest Ireland Desired course: Ballybunion, Old Head"
click at [876, 535] on input "TV Commercial" at bounding box center [879, 541] width 12 height 12
radio input "true"
click at [243, 422] on textarea "Region: Southwest Ireland Desired course: Ballybunion, Old Head" at bounding box center [441, 450] width 420 height 56
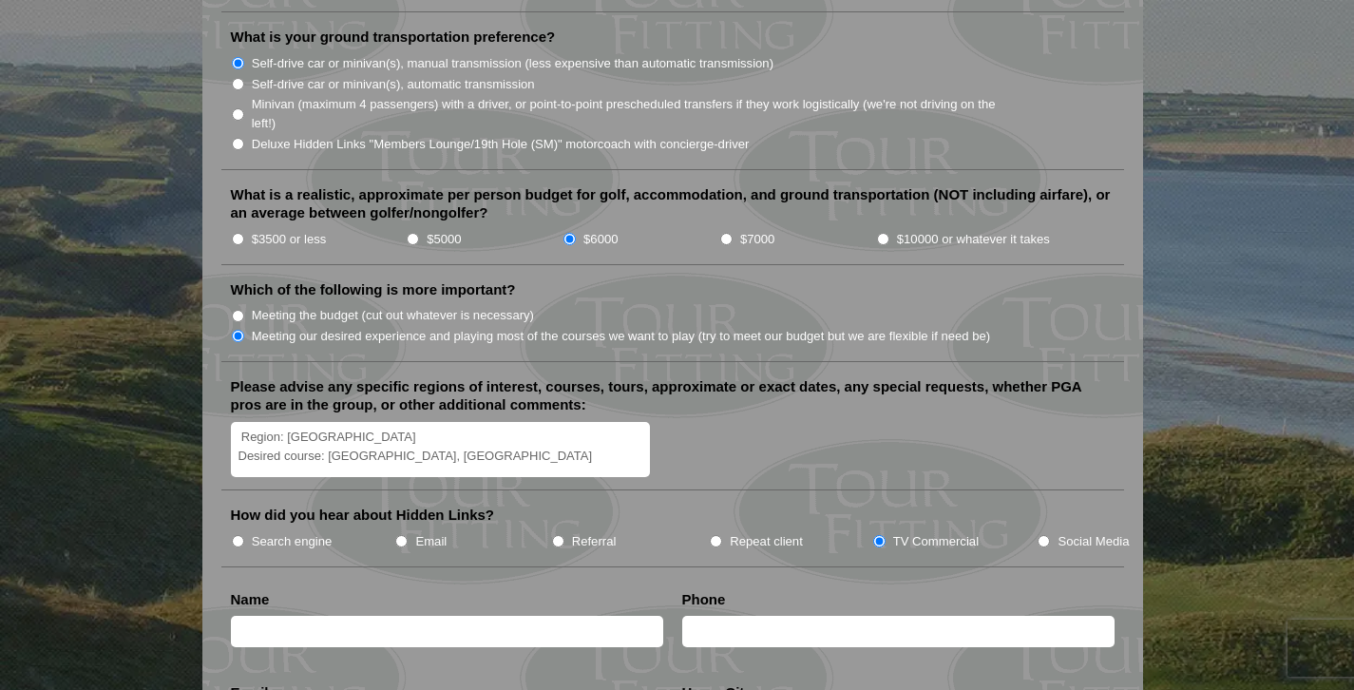
click at [474, 431] on textarea "Region: Southwest Ireland Desired course: Ballybunion, Old Head" at bounding box center [441, 450] width 420 height 56
click at [390, 422] on textarea "Region: Southwest Ireland Desired course: Ballybunion, Old Head We have visited…" at bounding box center [441, 450] width 420 height 56
click at [543, 422] on textarea "Region: Southwest Ireland Desired course: Ballybunion (both courses), Old Head …" at bounding box center [441, 450] width 420 height 56
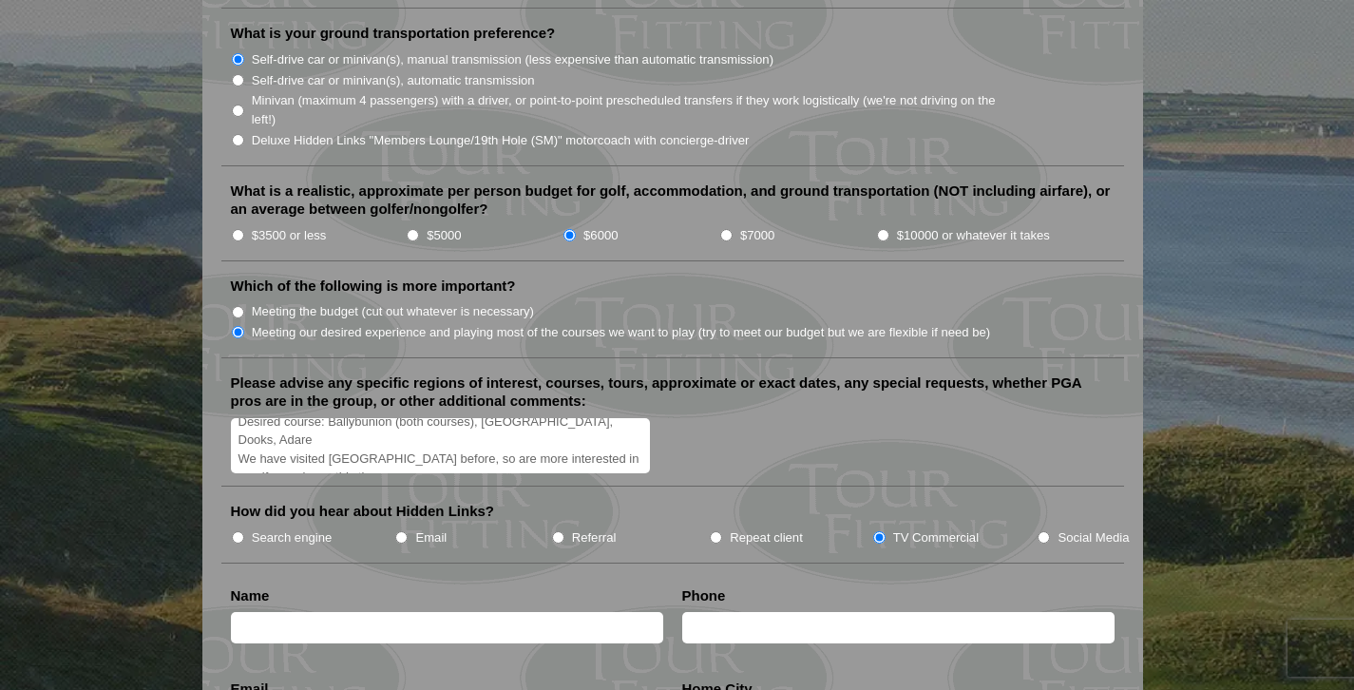
scroll to position [2029, 0]
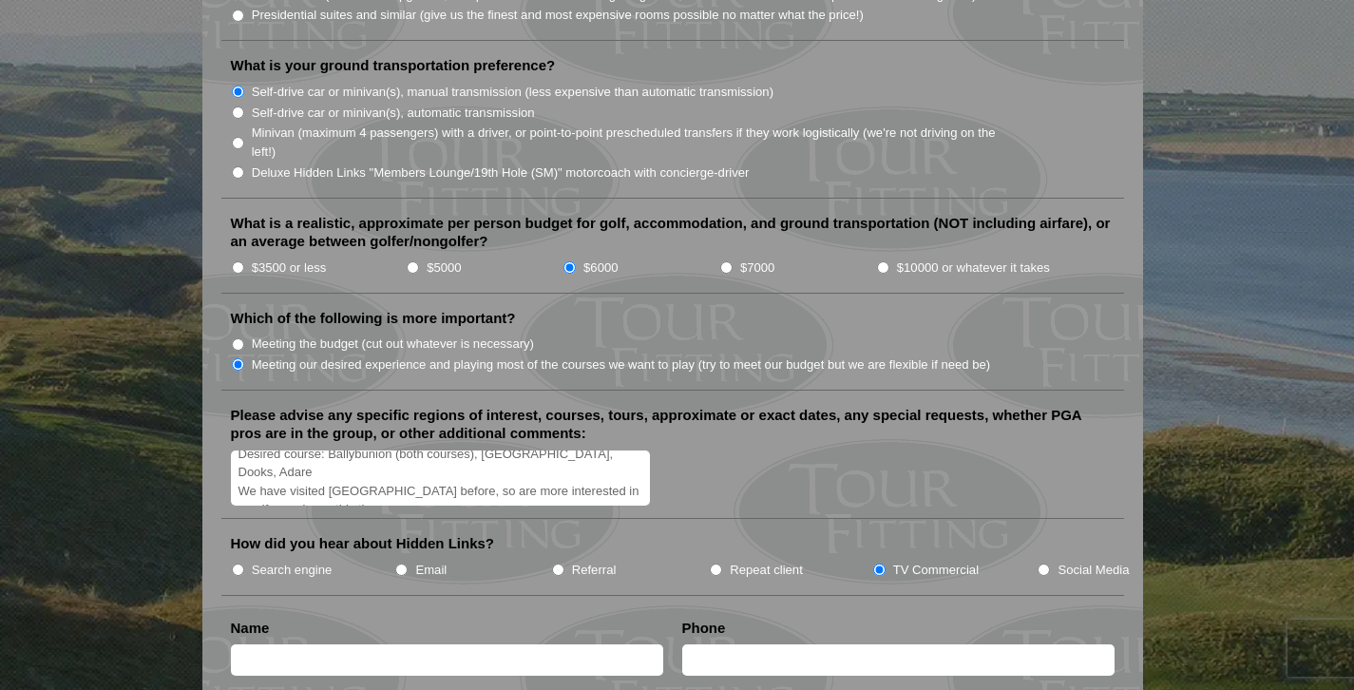
drag, startPoint x: 319, startPoint y: 428, endPoint x: 336, endPoint y: 443, distance: 22.3
click at [319, 450] on textarea "Region: Southwest Ireland Desired course: Ballybunion (both courses), Old Head,…" at bounding box center [441, 478] width 420 height 56
click at [474, 450] on textarea "Region: Southwest Ireland Desired courses: Ballybunion (both courses), Old Head…" at bounding box center [441, 478] width 420 height 56
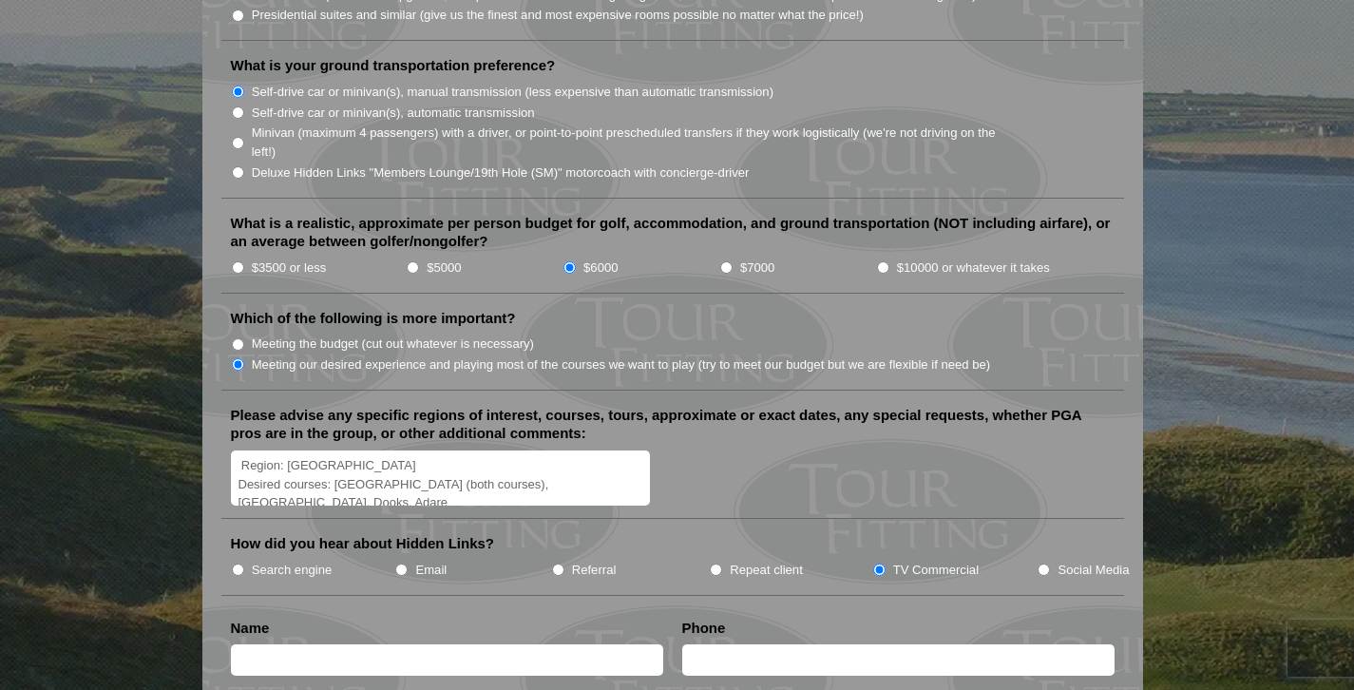
drag, startPoint x: 242, startPoint y: 440, endPoint x: 243, endPoint y: 453, distance: 13.3
click at [242, 450] on textarea "Region: Southwest Ireland Desired courses: Ballybunion (both courses), Old Head…" at bounding box center [441, 478] width 420 height 56
click at [623, 450] on textarea "Dates: Either June or September, advise if significant cost difference Region: …" at bounding box center [441, 478] width 420 height 56
drag, startPoint x: 350, startPoint y: 460, endPoint x: 357, endPoint y: 470, distance: 12.9
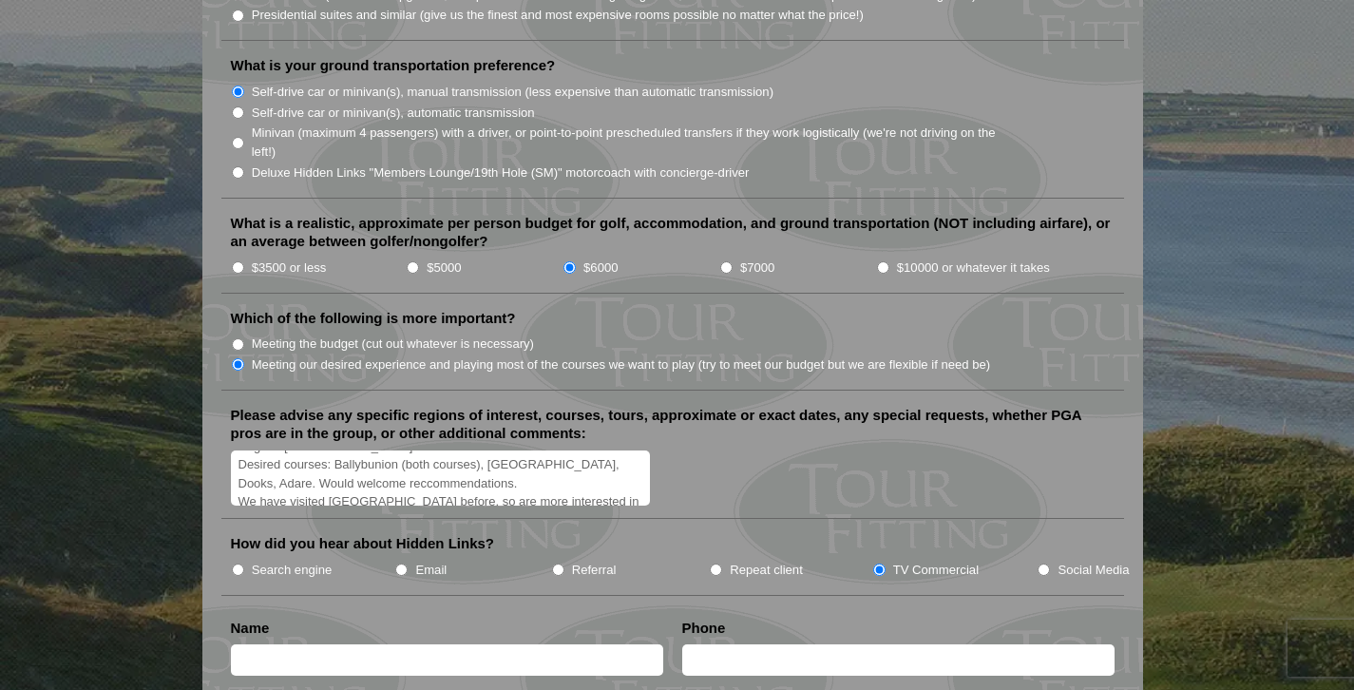
click at [350, 460] on textarea "Dates: Either June or September, advise if significant cost difference Region: …" at bounding box center [441, 478] width 420 height 56
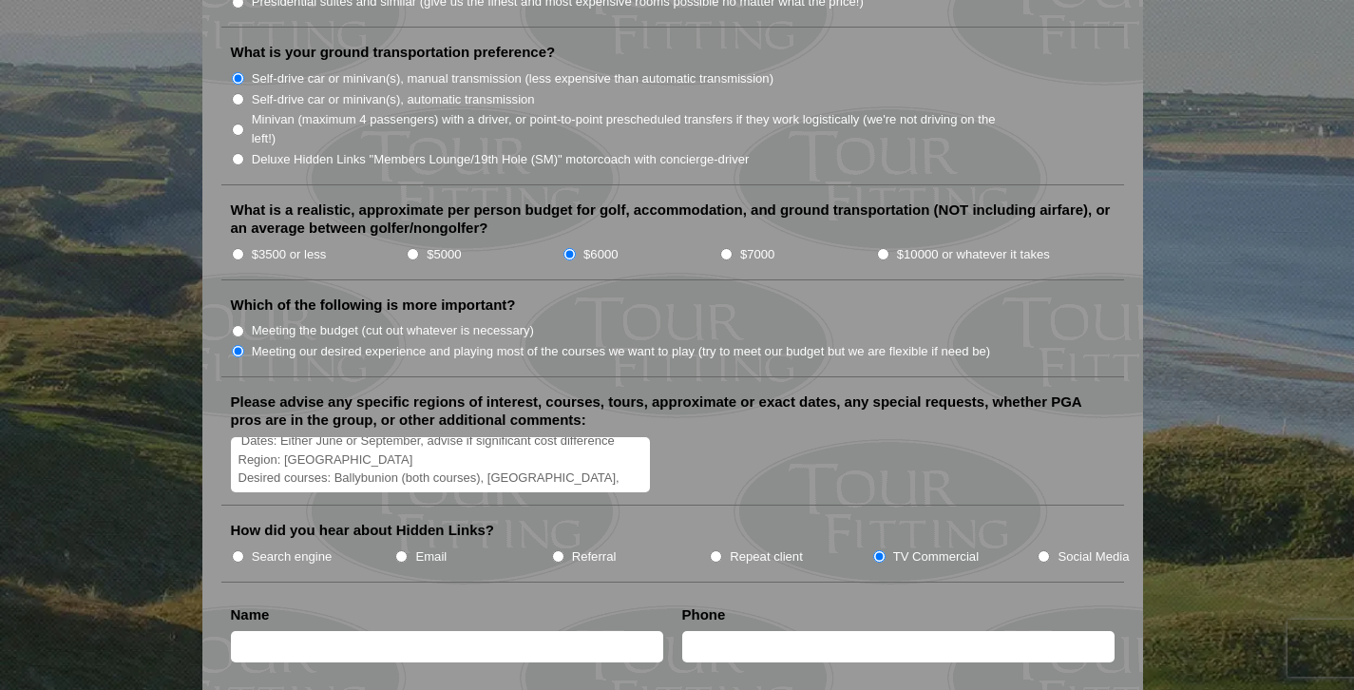
scroll to position [0, 0]
click at [237, 437] on textarea "Dates: Either June or September, advise if significant cost difference Region: …" at bounding box center [441, 465] width 420 height 56
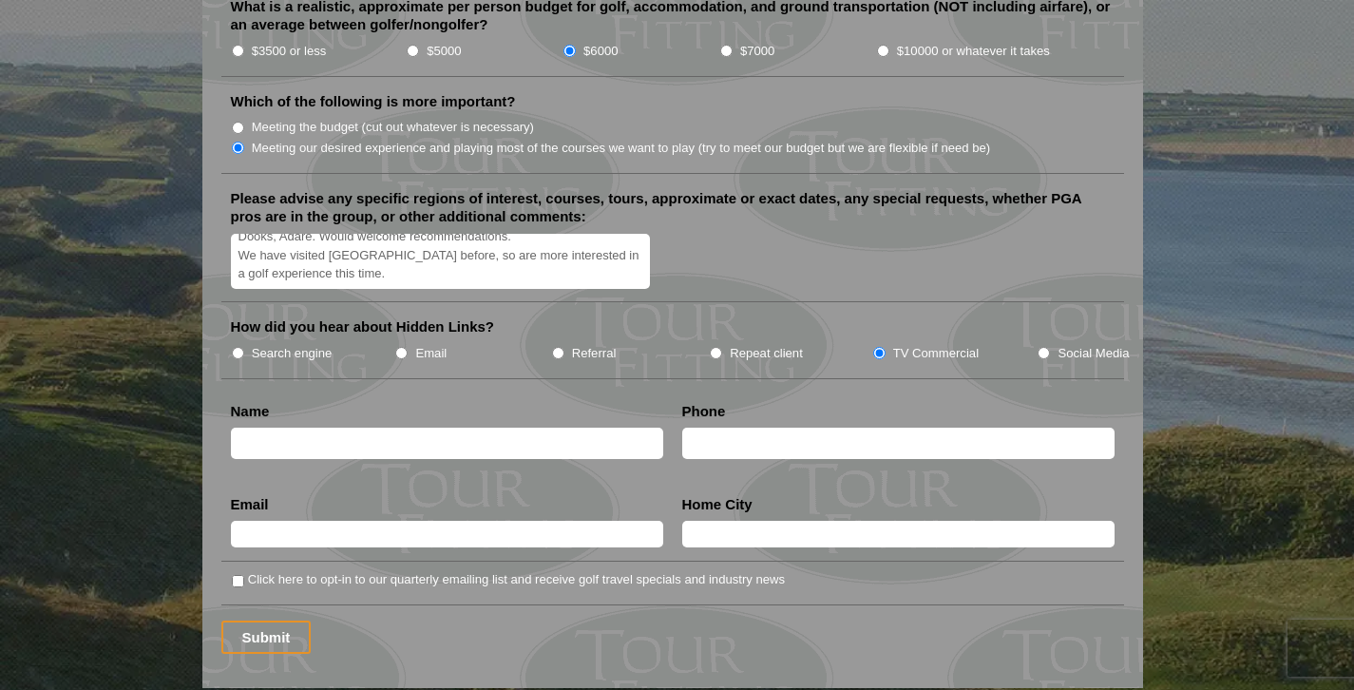
scroll to position [2249, 0]
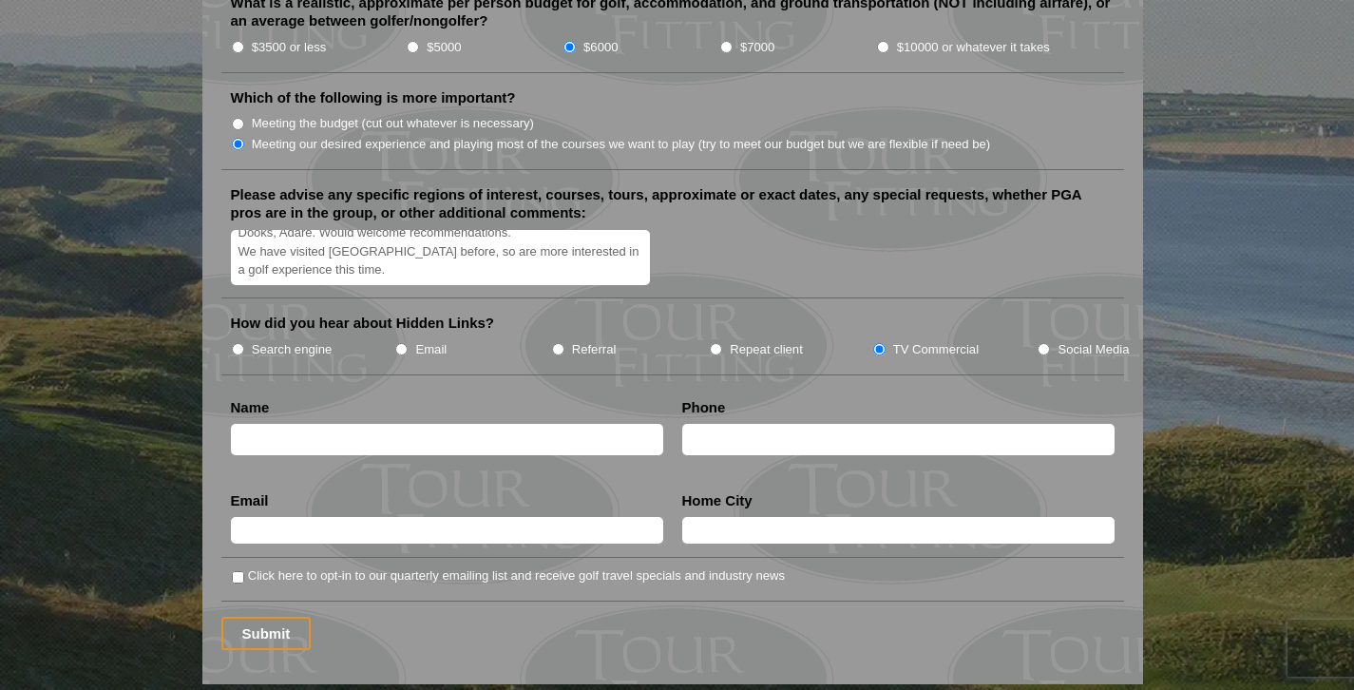
type textarea "Traveling as a couple, not a group. Dates: Either June or September, advise if …"
click at [294, 424] on input "text" at bounding box center [447, 439] width 432 height 31
type input "[PERSON_NAME]"
type input "[PHONE_NUMBER]"
click at [278, 517] on input "text" at bounding box center [447, 530] width 432 height 27
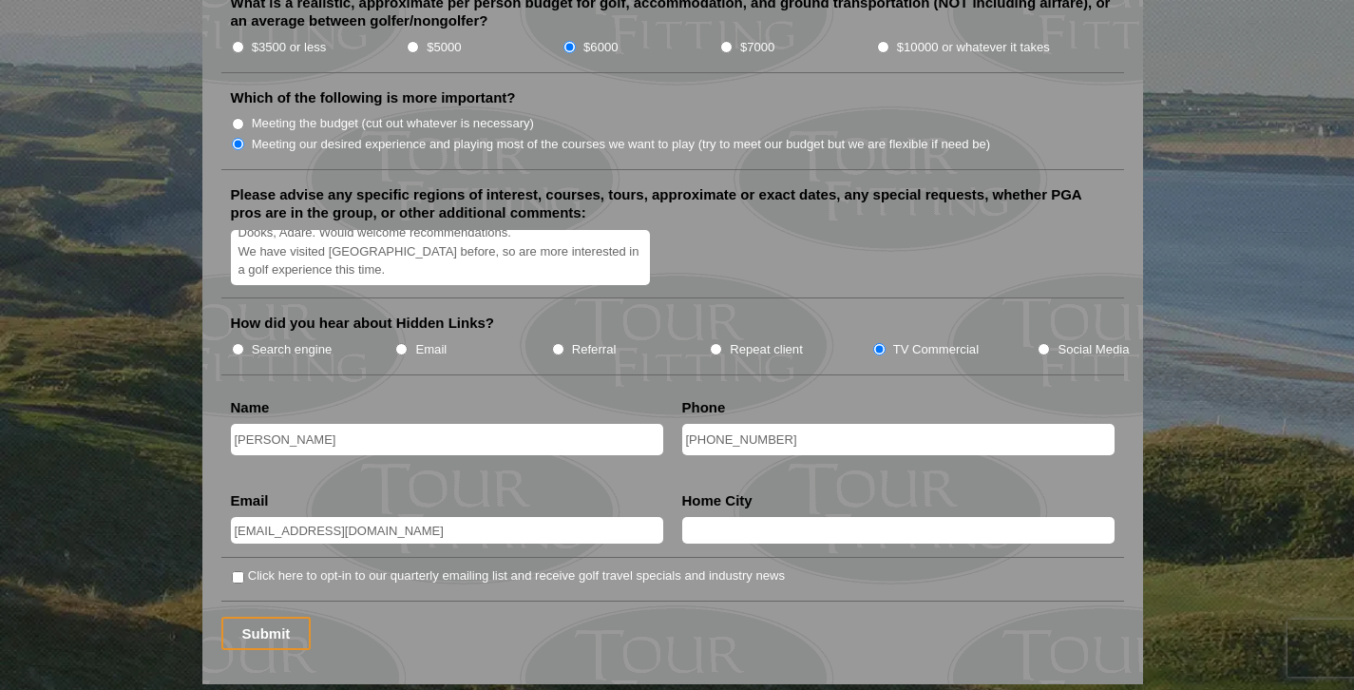
type input "[EMAIL_ADDRESS][DOMAIN_NAME]"
click at [698, 517] on input "text" at bounding box center [898, 530] width 432 height 27
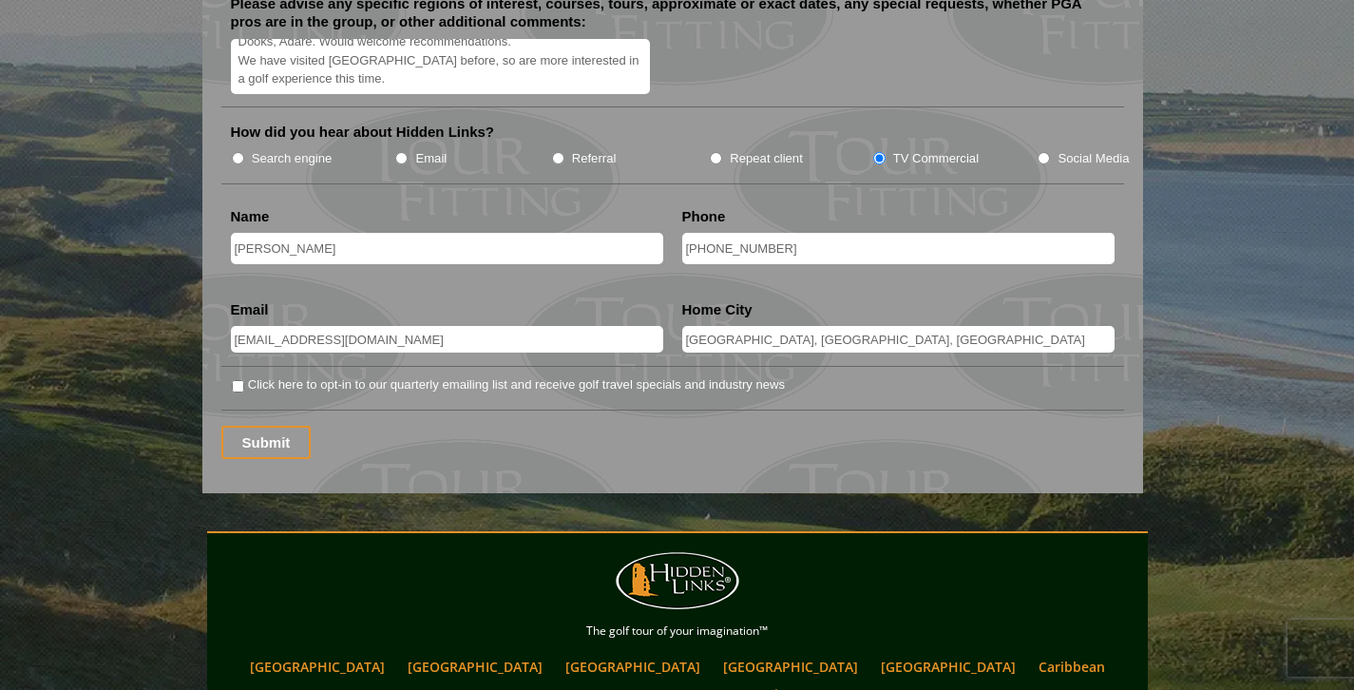
scroll to position [2484, 0]
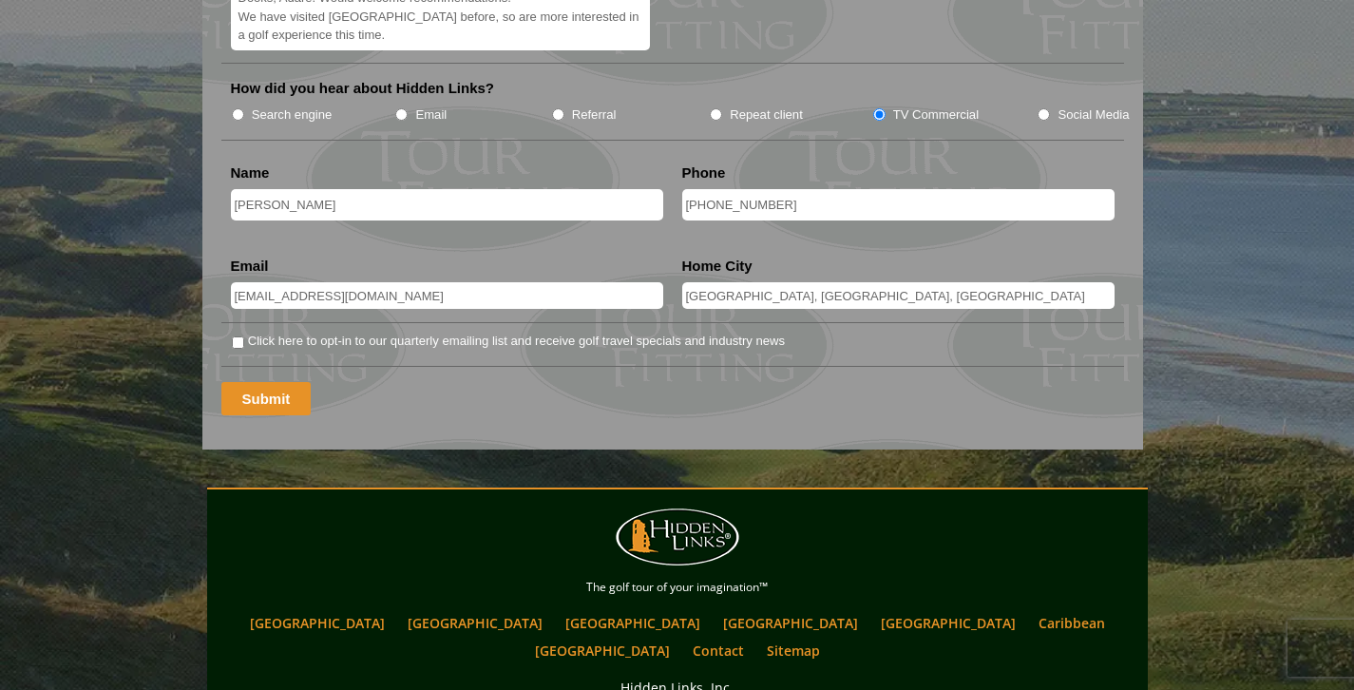
type input "[GEOGRAPHIC_DATA], [GEOGRAPHIC_DATA], [GEOGRAPHIC_DATA]"
click at [259, 382] on input "Submit" at bounding box center [266, 398] width 90 height 33
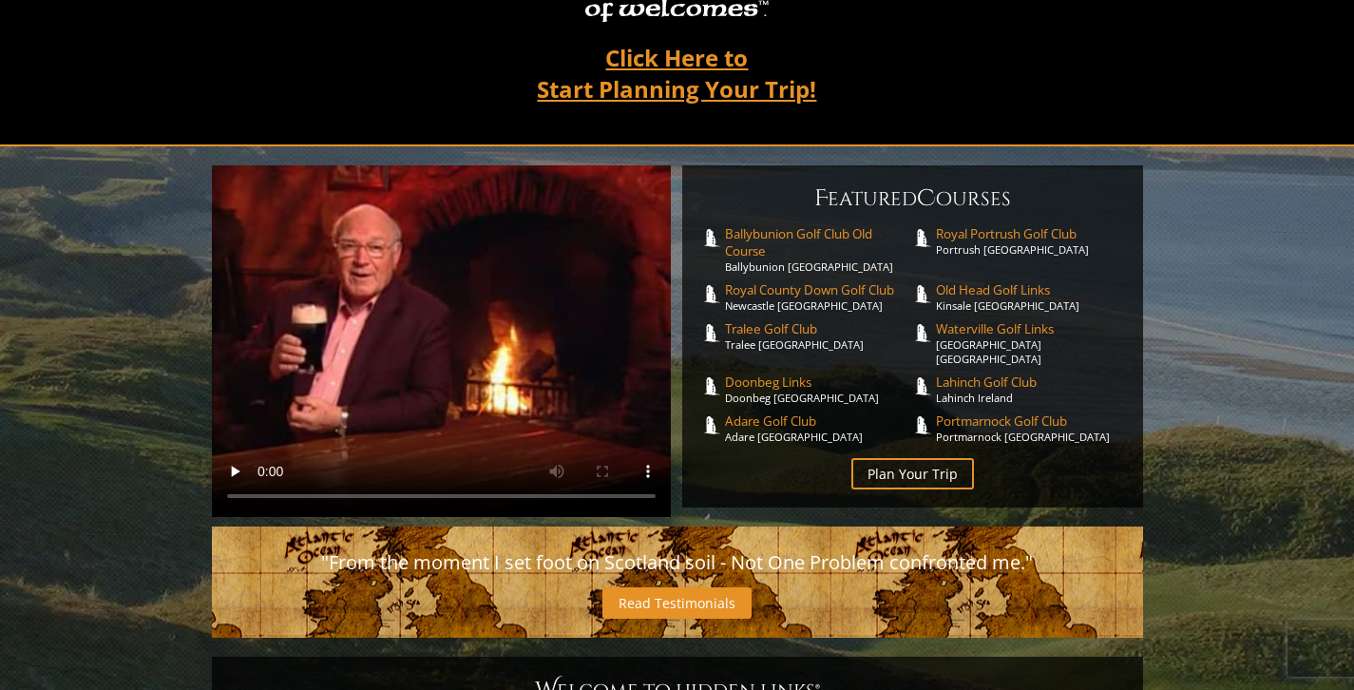
scroll to position [348, 0]
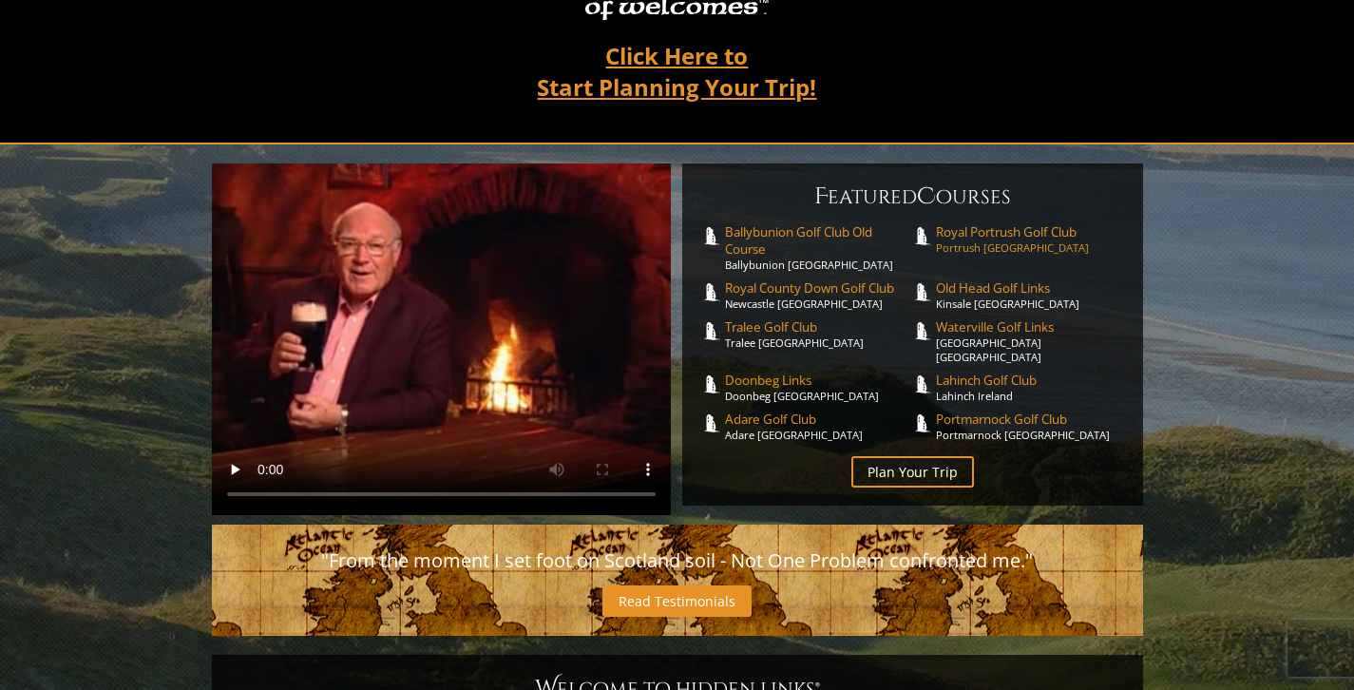
click at [950, 223] on span "Royal Portrush Golf Club" at bounding box center [1030, 231] width 188 height 17
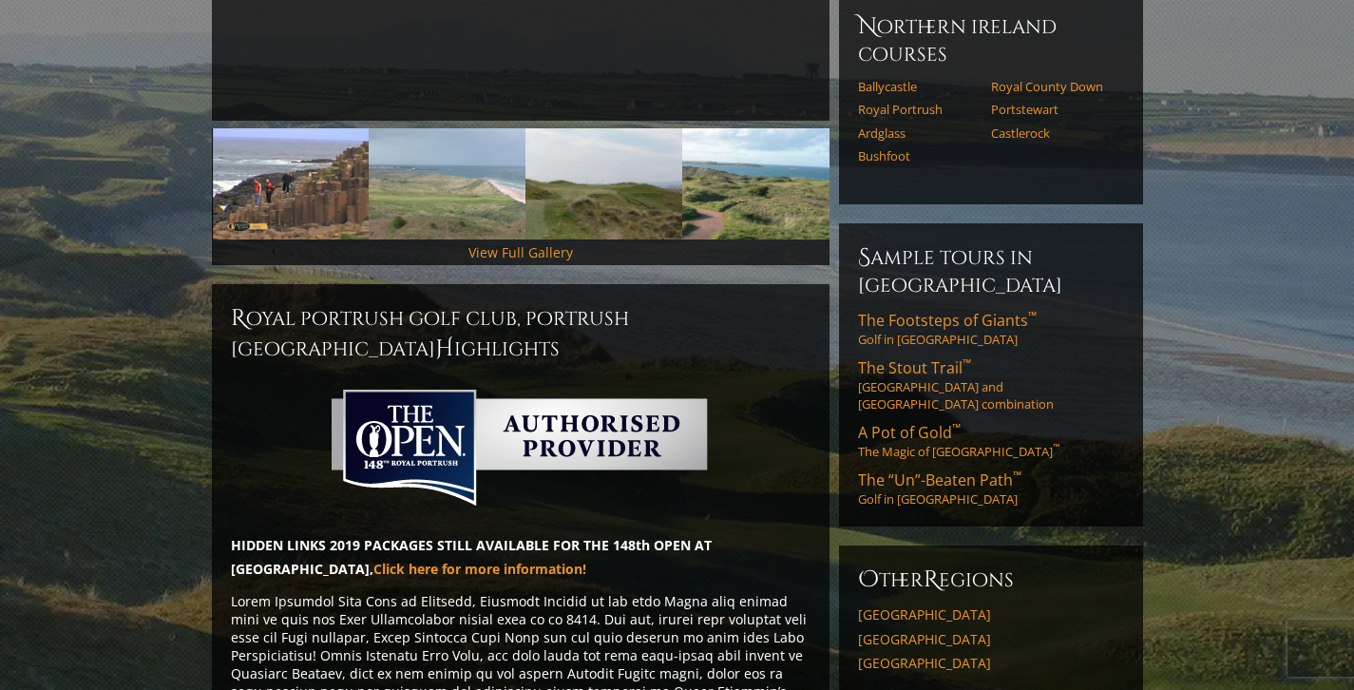
scroll to position [593, 0]
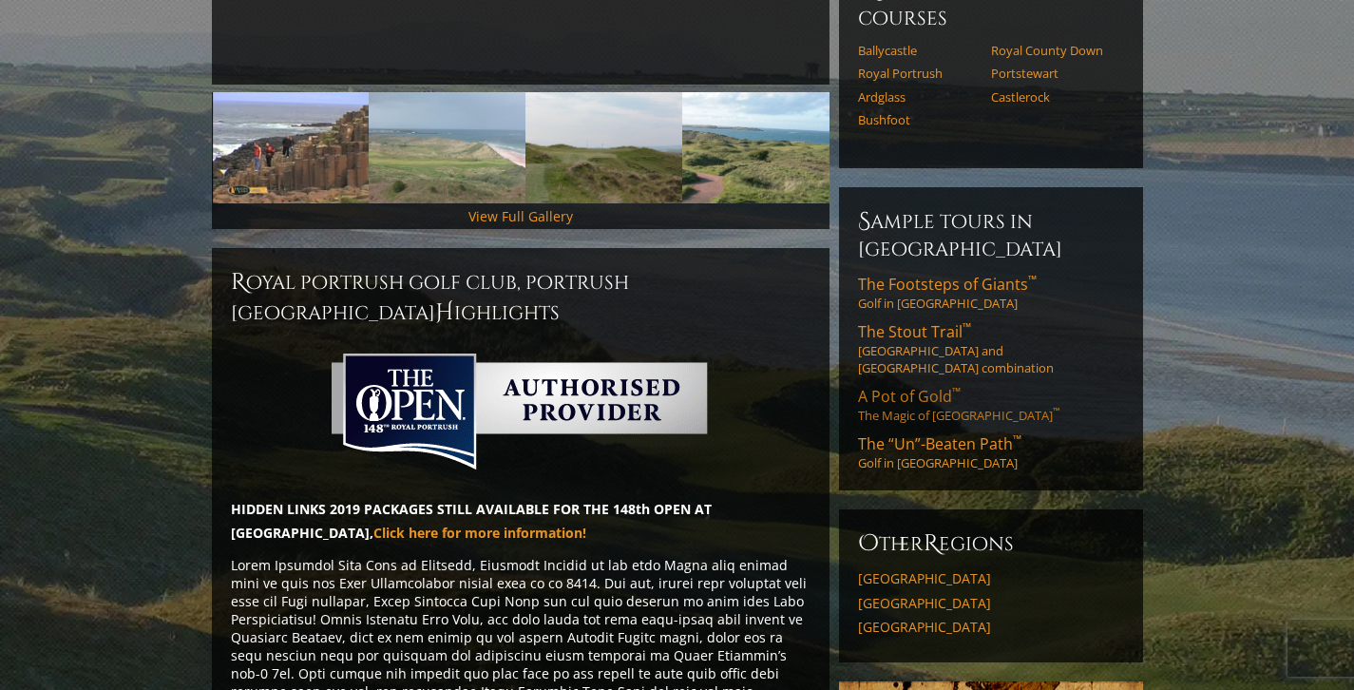
click at [889, 386] on span "A Pot of Gold ™" at bounding box center [909, 396] width 103 height 21
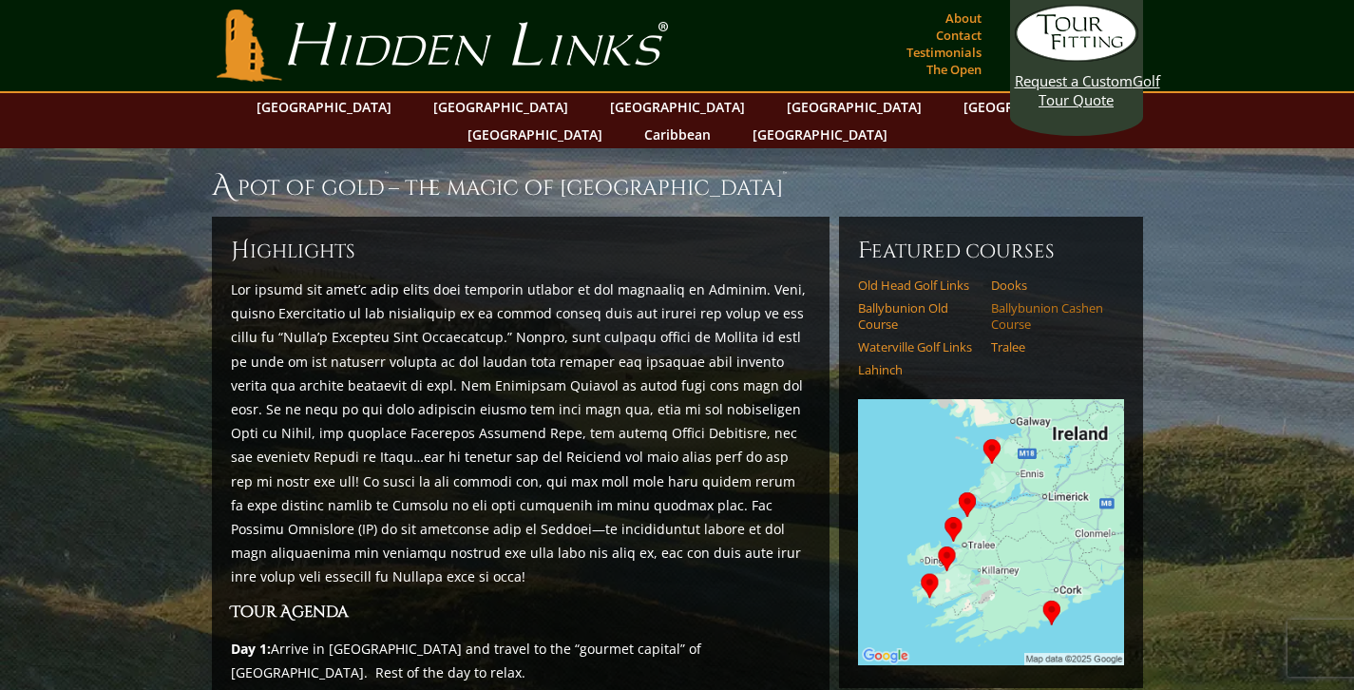
click at [1033, 300] on link "Ballybunion Cashen Course" at bounding box center [1051, 315] width 121 height 31
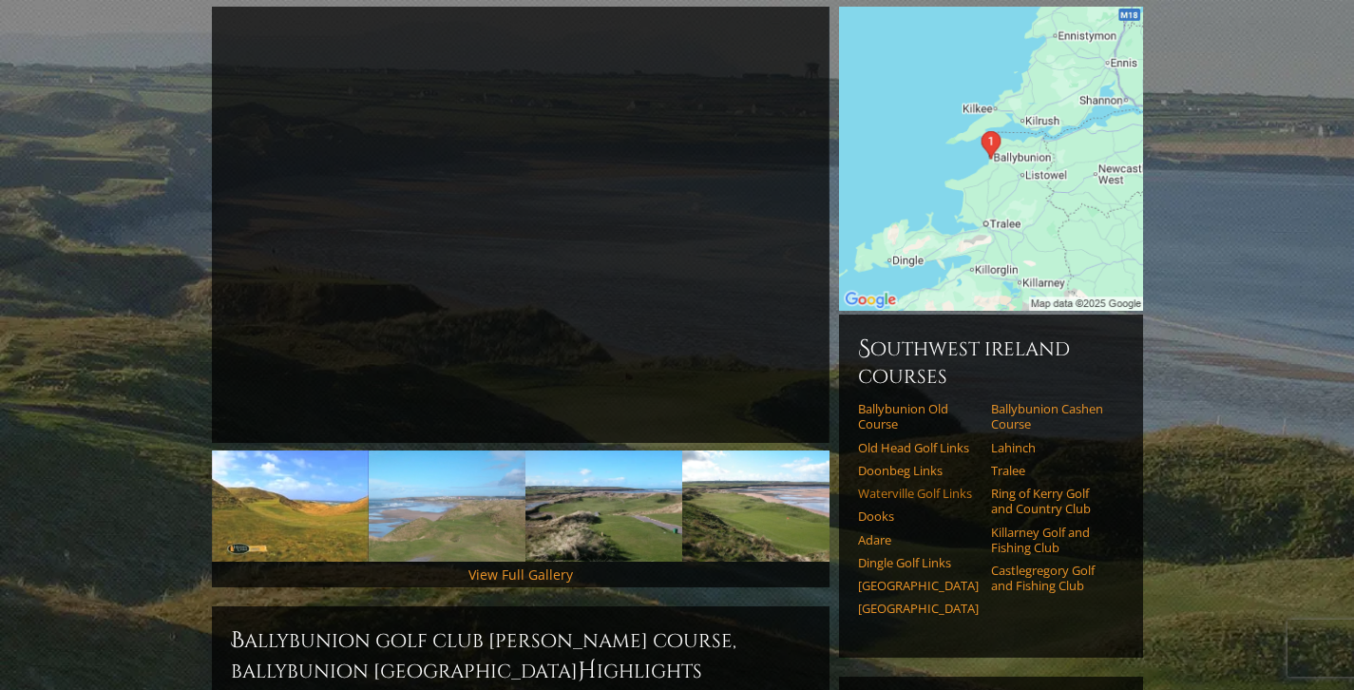
scroll to position [288, 0]
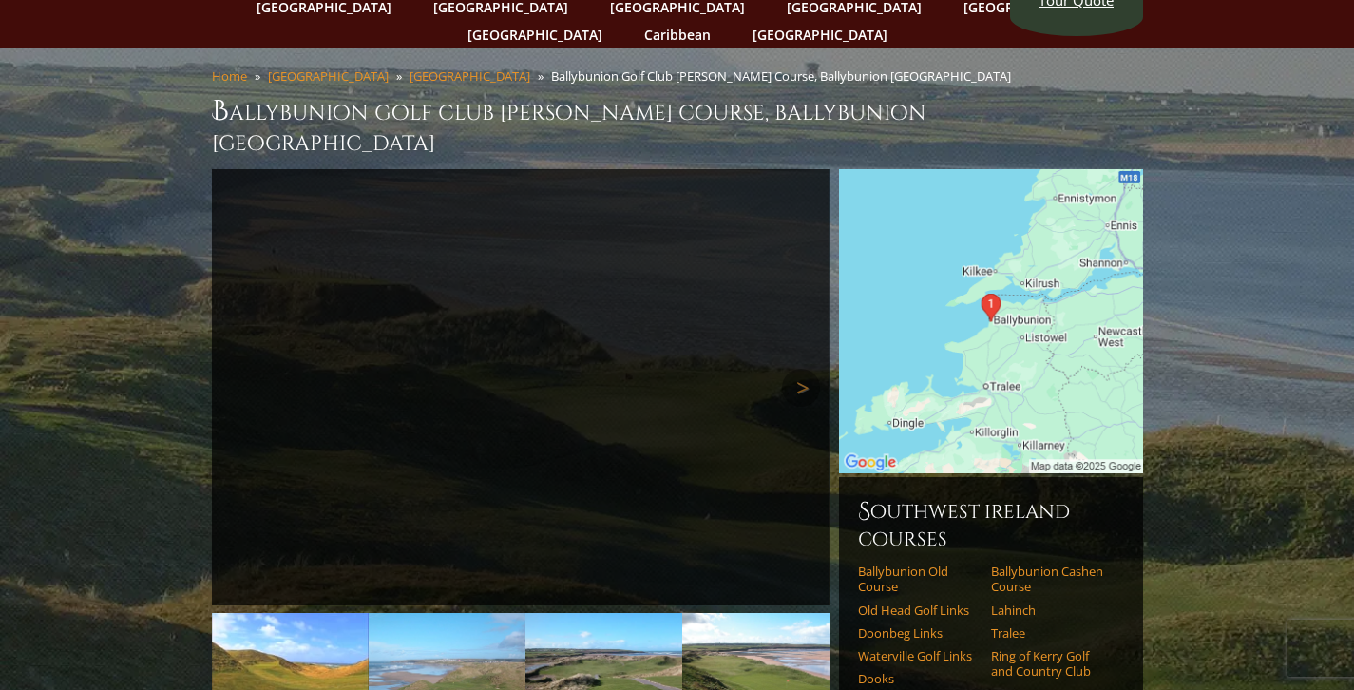
scroll to position [130, 0]
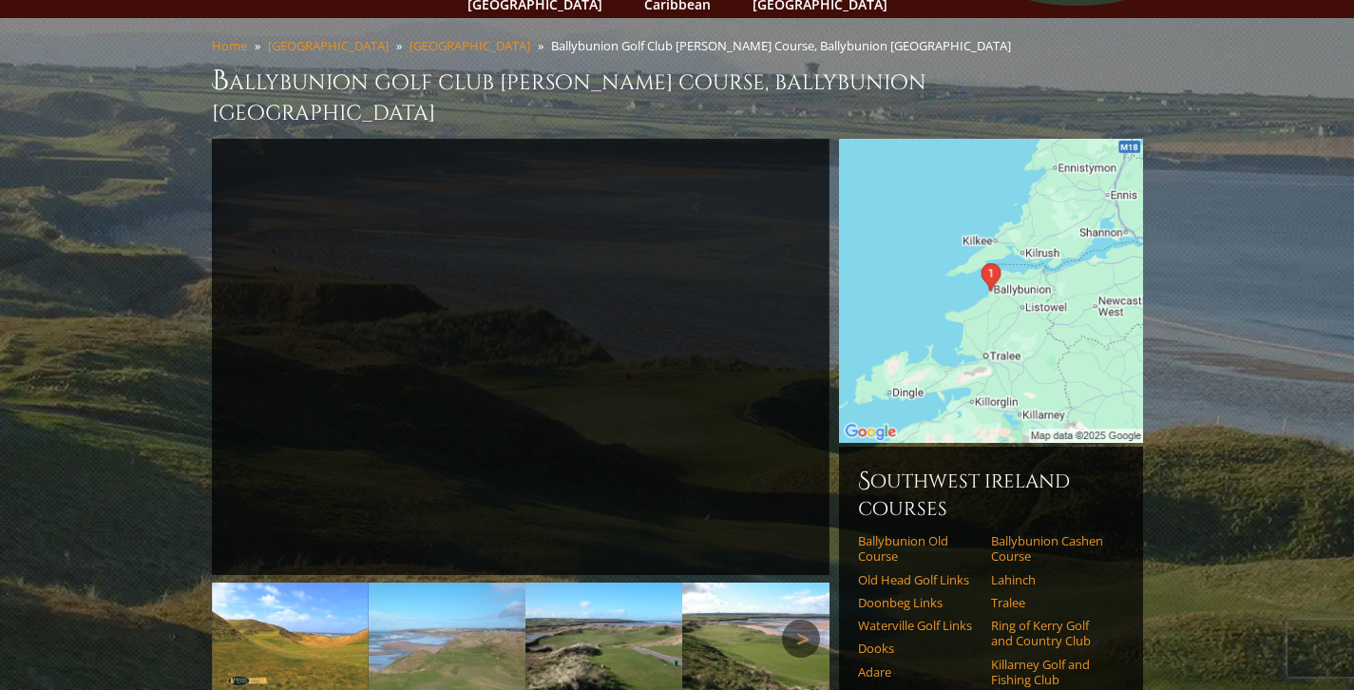
click at [900, 617] on link "Waterville Golf Links" at bounding box center [918, 624] width 121 height 15
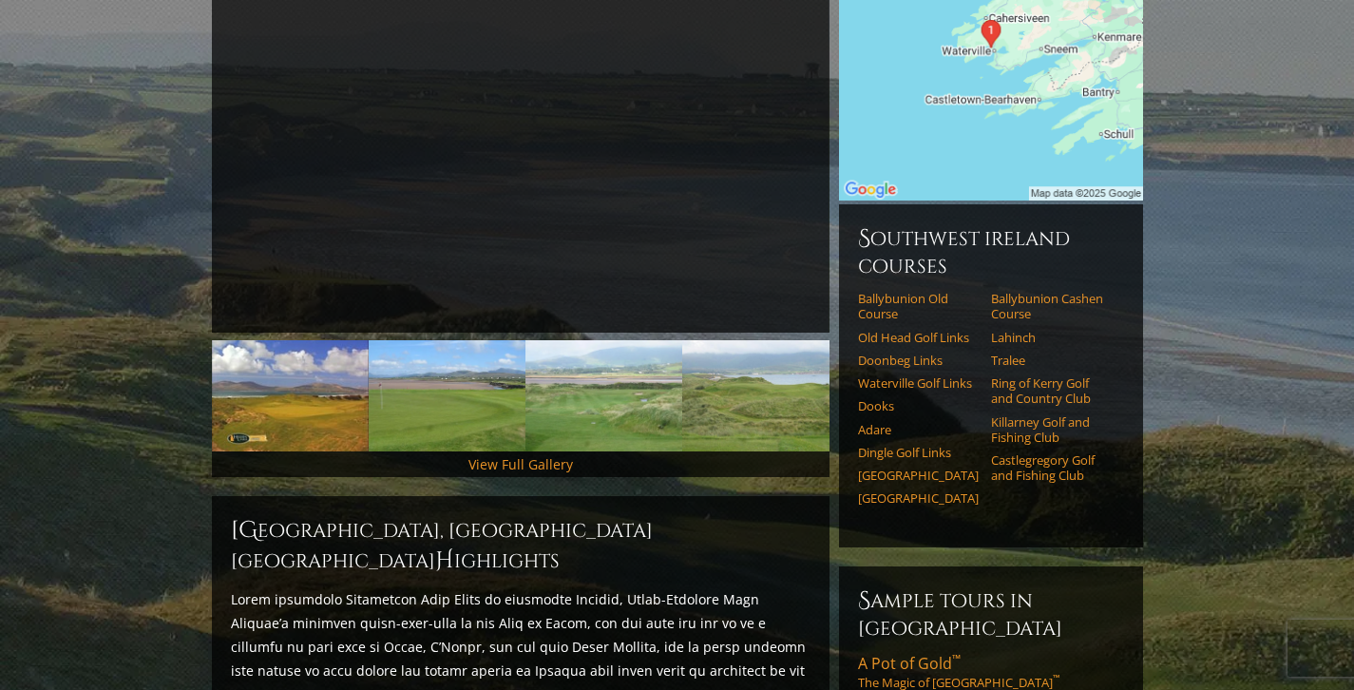
scroll to position [353, 0]
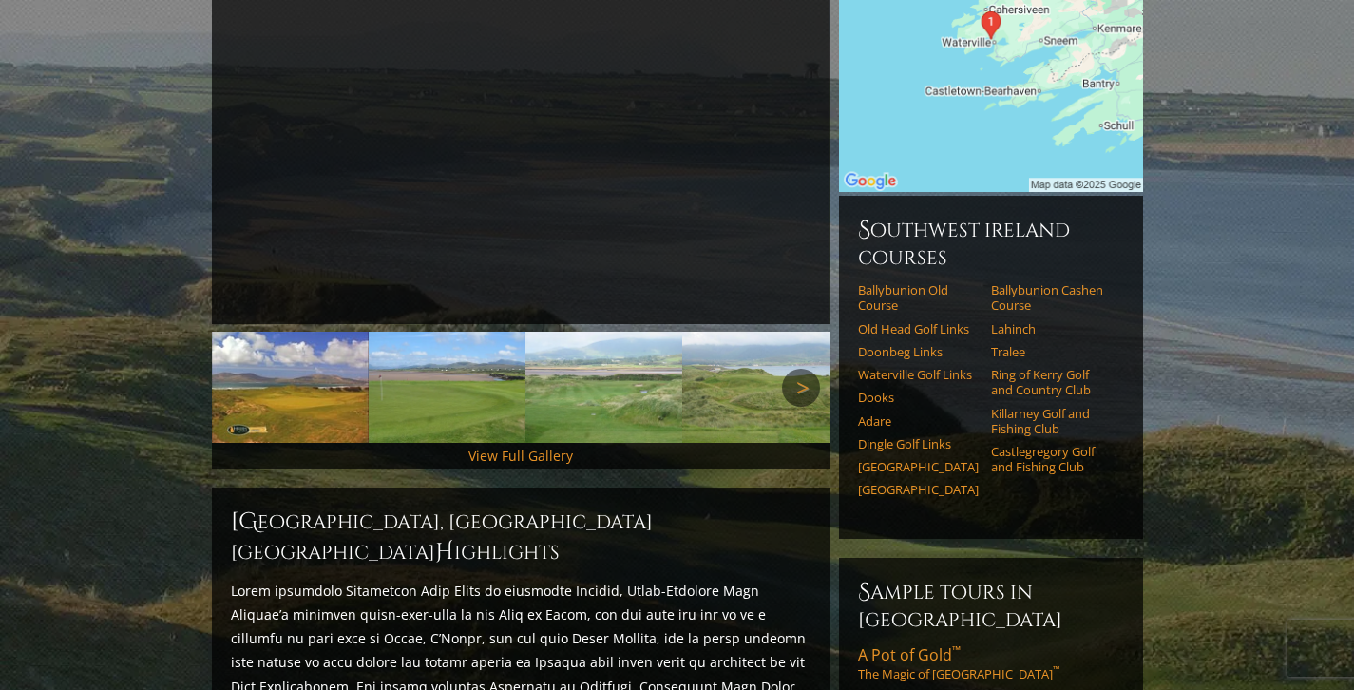
click at [879, 389] on link "Dooks" at bounding box center [918, 396] width 121 height 15
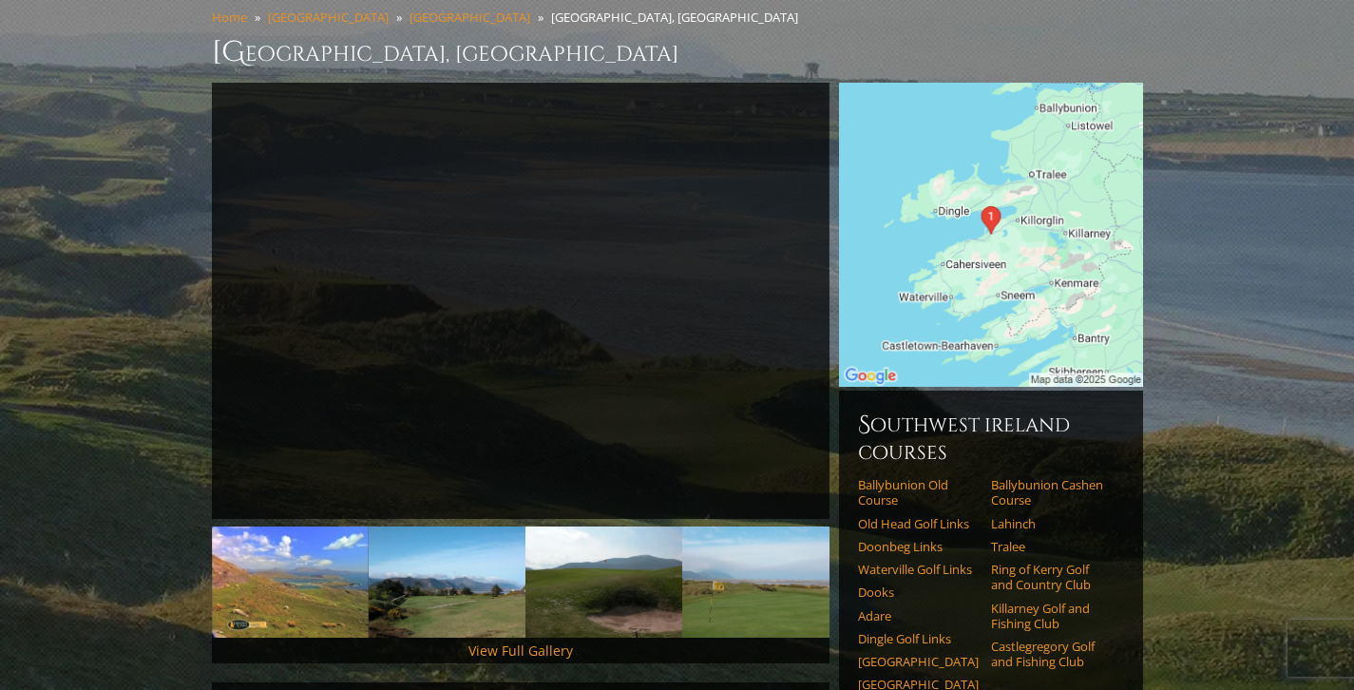
scroll to position [161, 0]
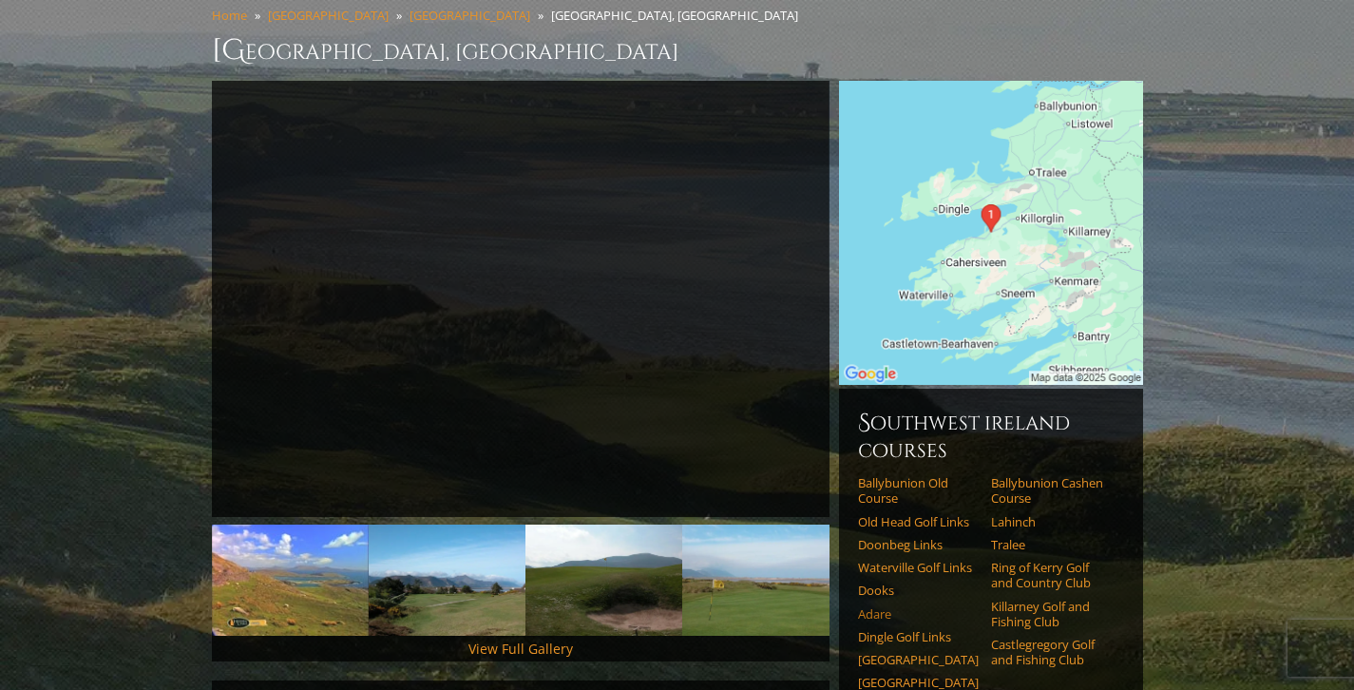
click at [876, 606] on link "Adare" at bounding box center [918, 613] width 121 height 15
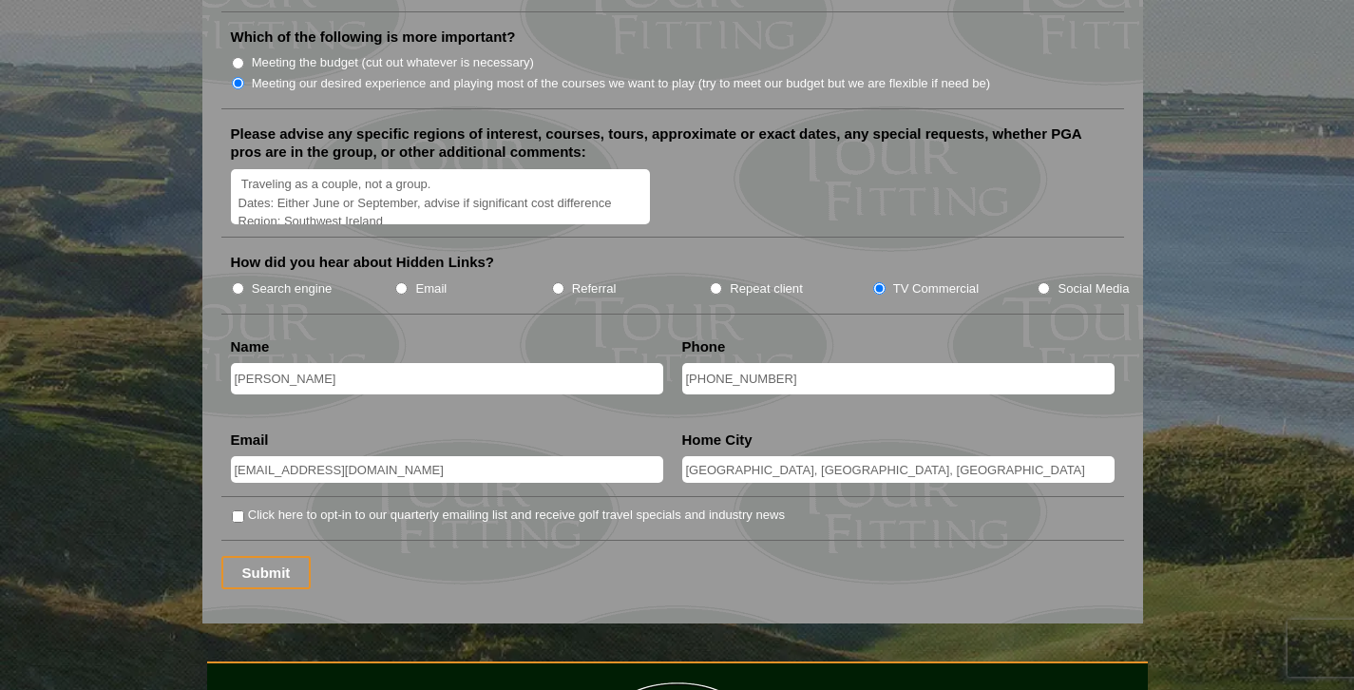
scroll to position [2343, 0]
click at [271, 556] on input "Submit" at bounding box center [266, 572] width 90 height 33
